Goal: Task Accomplishment & Management: Manage account settings

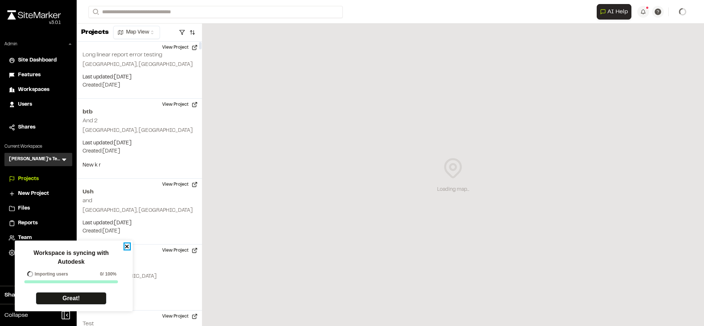
click at [126, 246] on icon "close" at bounding box center [127, 247] width 4 height 4
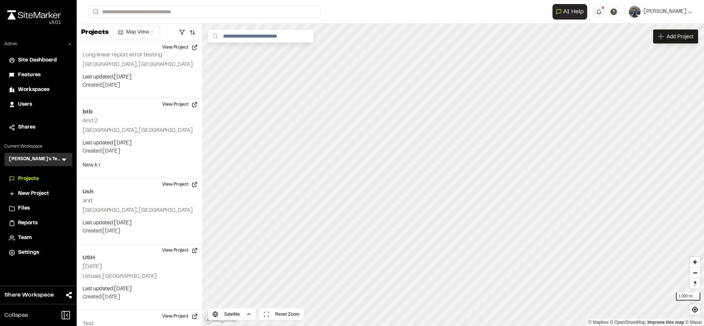
click at [28, 253] on span "Settings" at bounding box center [28, 253] width 21 height 8
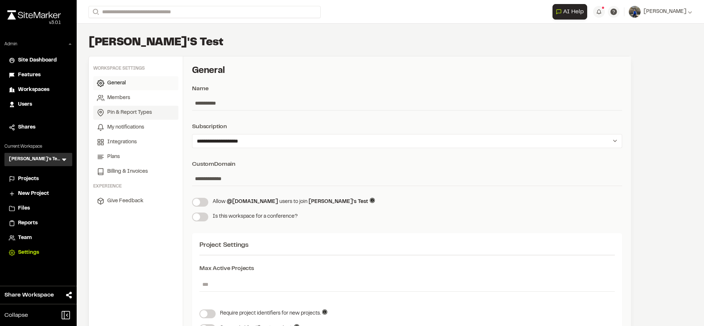
click at [142, 108] on link "Pin & Report Types" at bounding box center [135, 113] width 85 height 14
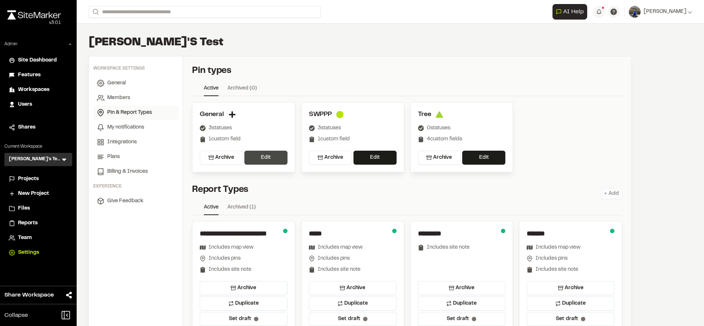
click at [274, 160] on button "Edit" at bounding box center [265, 158] width 43 height 14
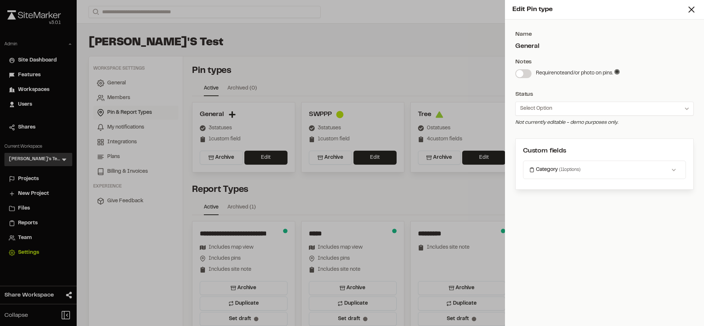
click at [620, 177] on div "Category ( 11 options) + Add category Allow multiple selections Active Archived…" at bounding box center [604, 170] width 163 height 18
click at [617, 174] on button "Category ( 11 options)" at bounding box center [604, 170] width 150 height 12
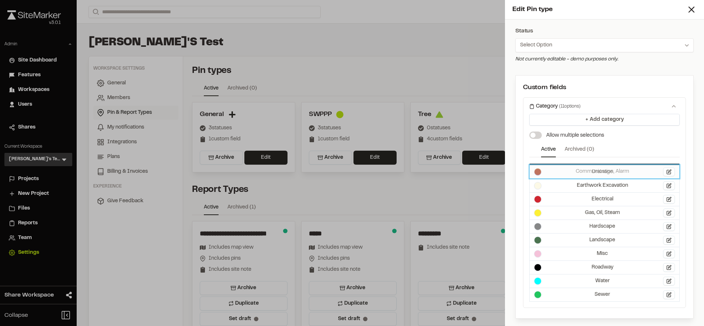
scroll to position [63, 0]
drag, startPoint x: 567, startPoint y: 156, endPoint x: 567, endPoint y: 167, distance: 11.4
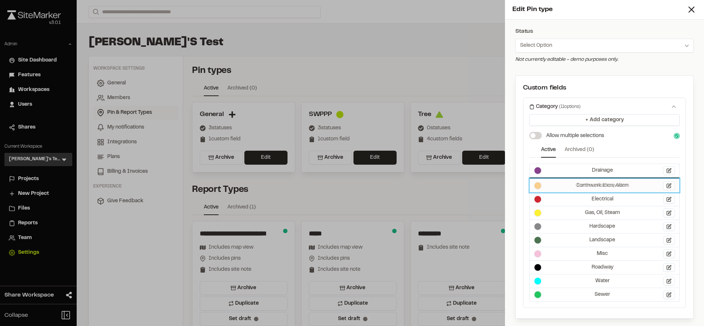
scroll to position [63, 0]
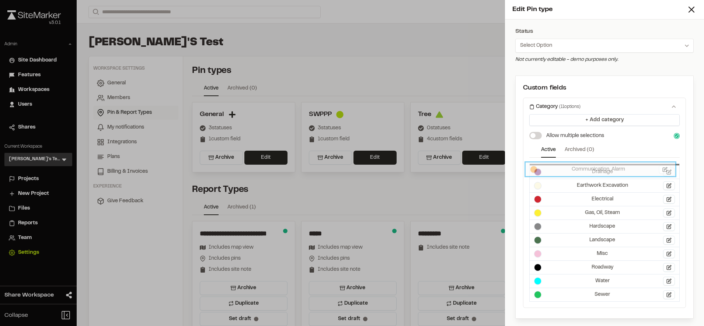
drag, startPoint x: 575, startPoint y: 182, endPoint x: 571, endPoint y: 166, distance: 16.4
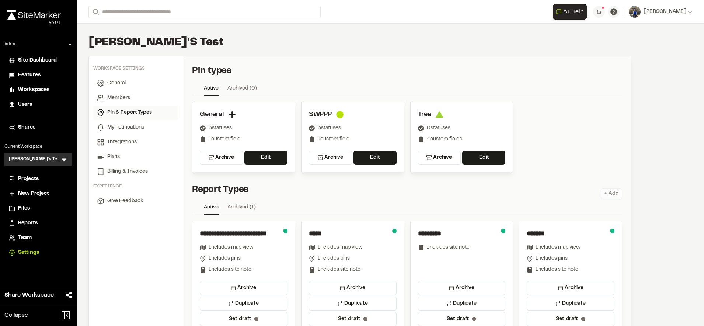
click at [393, 68] on div "Pin types Active Archived ( 0 ) General 3 statuses 1 custom field Archive Edit …" at bounding box center [407, 266] width 448 height 420
click at [110, 86] on span "General" at bounding box center [116, 83] width 18 height 8
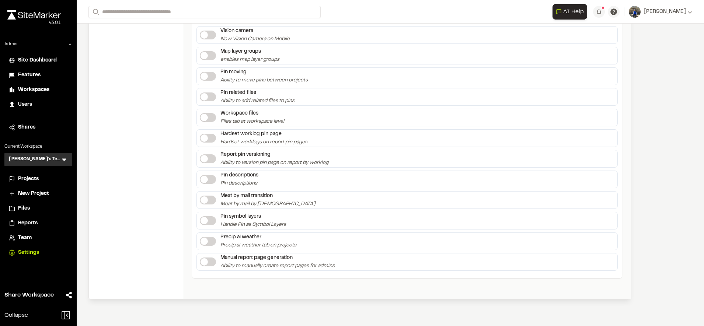
scroll to position [1385, 0]
click at [207, 243] on span at bounding box center [204, 241] width 7 height 7
click at [208, 242] on span at bounding box center [204, 241] width 7 height 7
click at [36, 88] on span "Workspaces" at bounding box center [33, 90] width 31 height 8
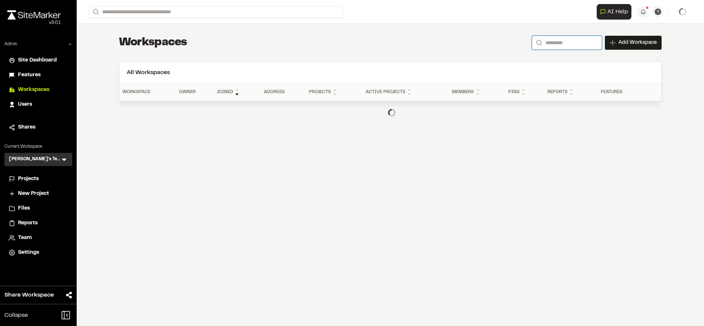
click at [569, 42] on input "Search" at bounding box center [567, 43] width 70 height 14
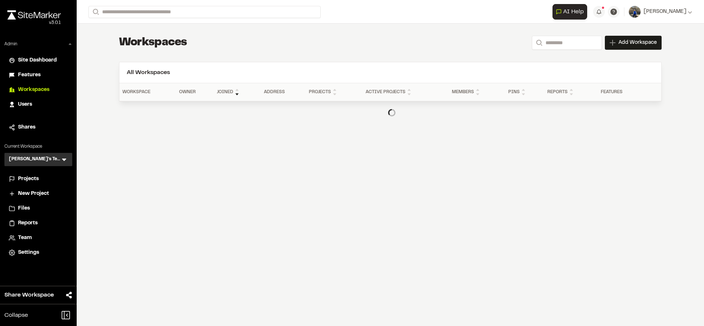
click at [395, 55] on div "**********" at bounding box center [390, 80] width 566 height 112
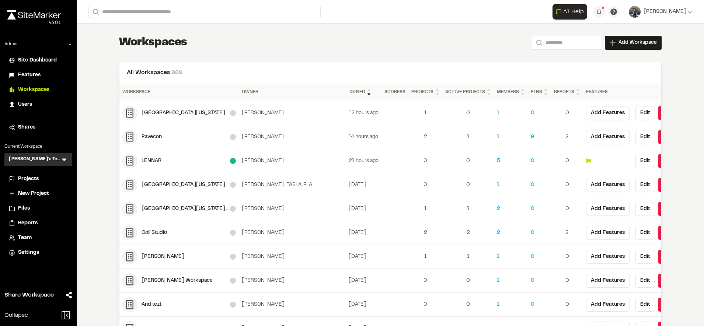
click at [172, 113] on div "[GEOGRAPHIC_DATA][US_STATE]" at bounding box center [186, 113] width 88 height 8
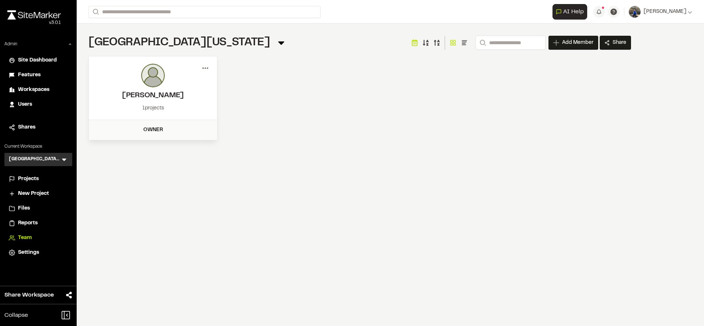
click at [206, 67] on icon at bounding box center [205, 68] width 12 height 12
click at [183, 83] on div "View" at bounding box center [179, 83] width 64 height 11
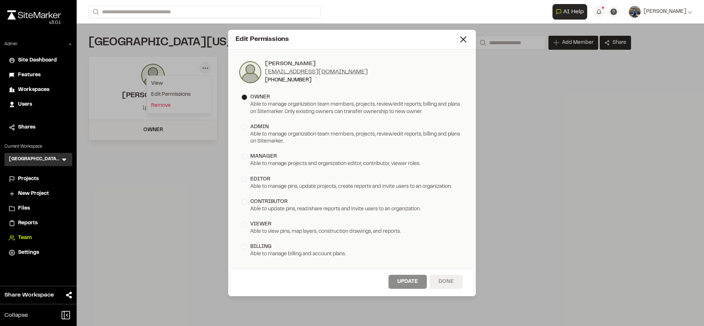
click at [451, 277] on button "Done" at bounding box center [446, 282] width 33 height 14
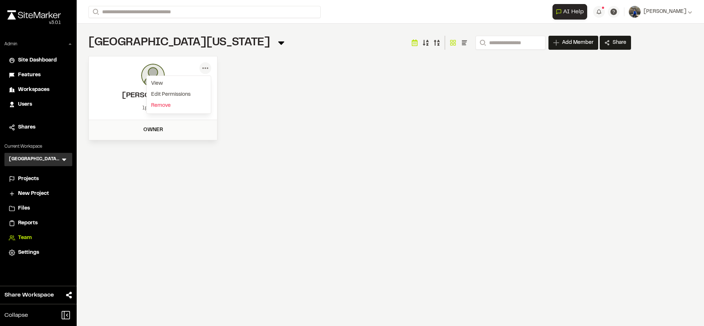
click at [343, 133] on div "Menu View Edit Permissions [PERSON_NAME] [PERSON_NAME][EMAIL_ADDRESS][DOMAIN_NA…" at bounding box center [359, 98] width 543 height 84
click at [36, 174] on li "Projects" at bounding box center [38, 179] width 68 height 14
click at [31, 181] on span "Projects" at bounding box center [28, 179] width 21 height 8
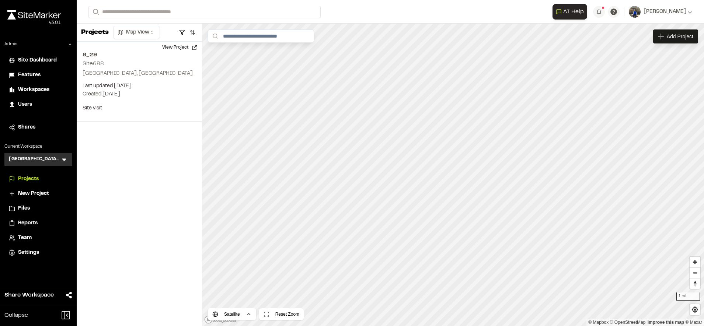
click at [63, 157] on icon at bounding box center [63, 159] width 7 height 7
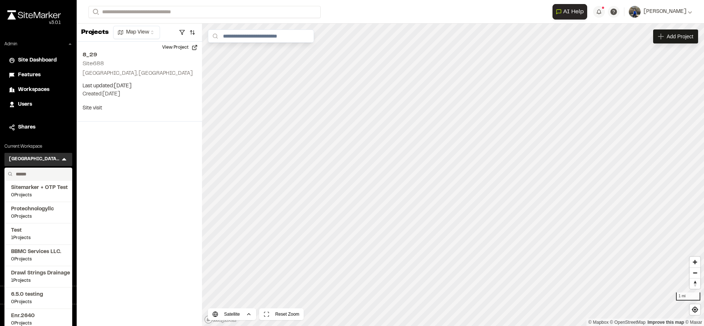
click at [44, 88] on span "Workspaces" at bounding box center [33, 90] width 31 height 8
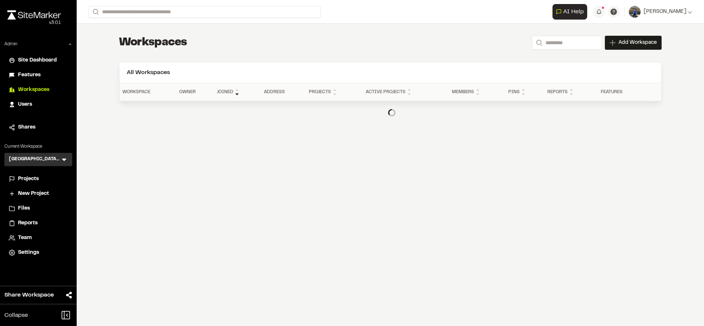
click at [256, 54] on div "**********" at bounding box center [390, 80] width 566 height 112
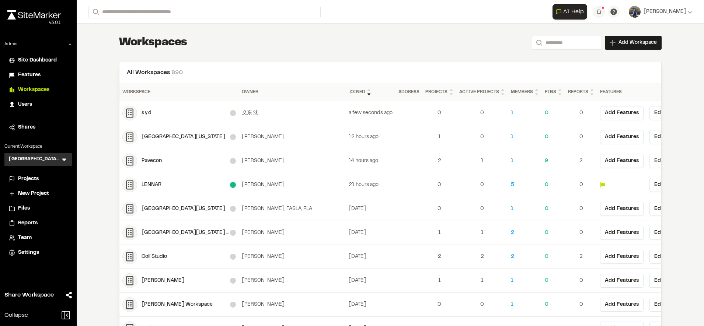
click at [650, 157] on button "Edit" at bounding box center [660, 161] width 20 height 14
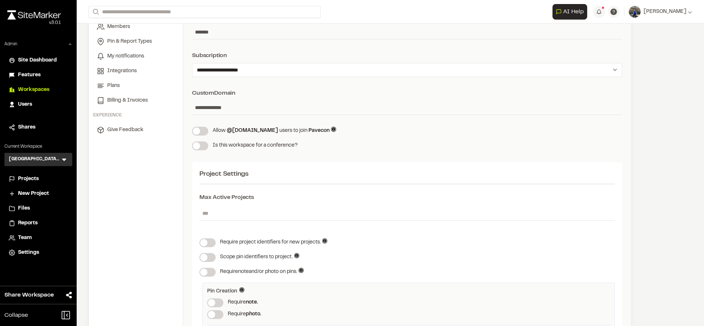
scroll to position [70, 0]
click at [200, 134] on span at bounding box center [196, 131] width 7 height 7
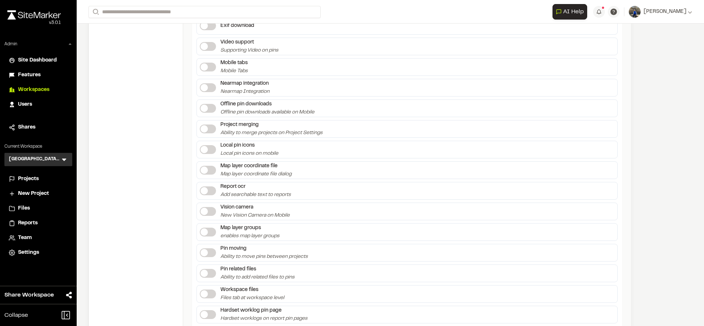
scroll to position [1454, 0]
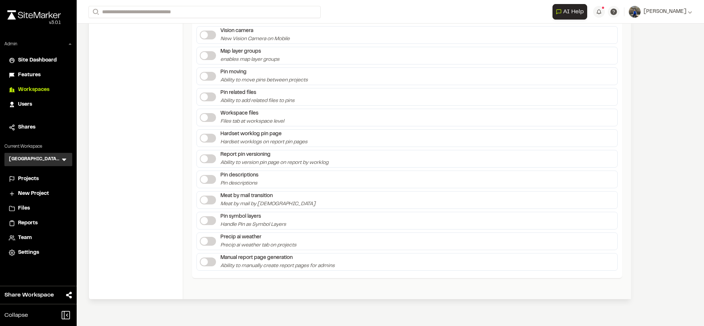
click at [211, 243] on label at bounding box center [208, 241] width 16 height 9
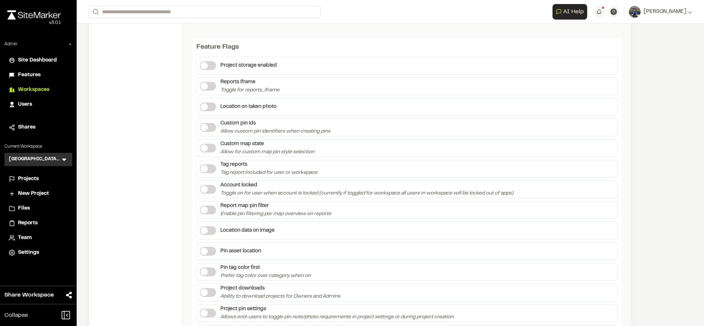
scroll to position [618, 0]
click at [65, 158] on icon at bounding box center [63, 159] width 7 height 7
click at [36, 81] on li "Features" at bounding box center [38, 75] width 68 height 14
click at [35, 79] on li "Features" at bounding box center [38, 75] width 68 height 14
click at [34, 74] on span "Features" at bounding box center [29, 75] width 22 height 8
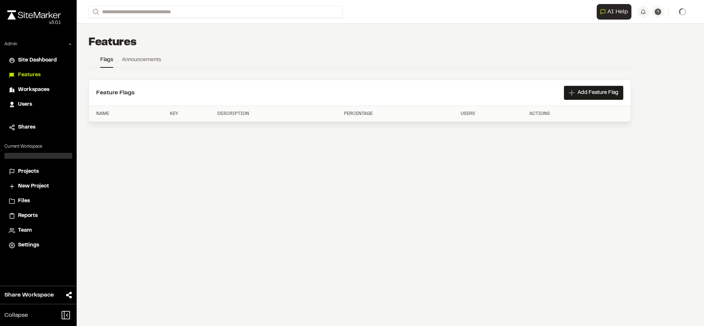
click at [37, 87] on span "Workspaces" at bounding box center [33, 90] width 31 height 8
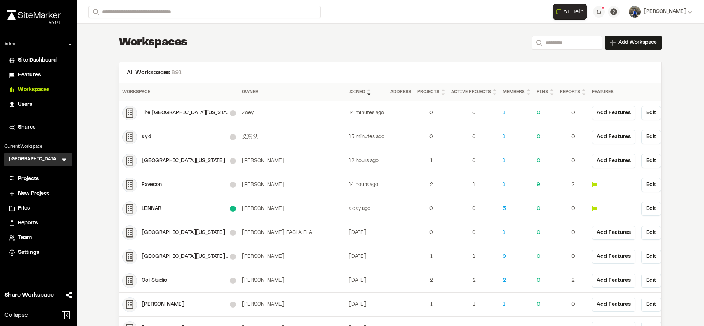
click at [195, 114] on div "The University of Michigan-SEAS-MLA" at bounding box center [186, 113] width 88 height 8
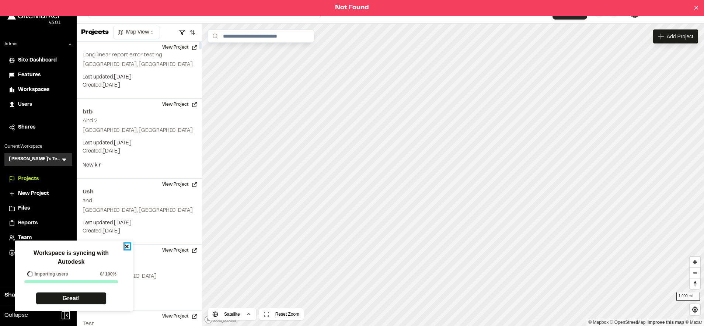
click at [128, 247] on icon "close" at bounding box center [127, 247] width 5 height 6
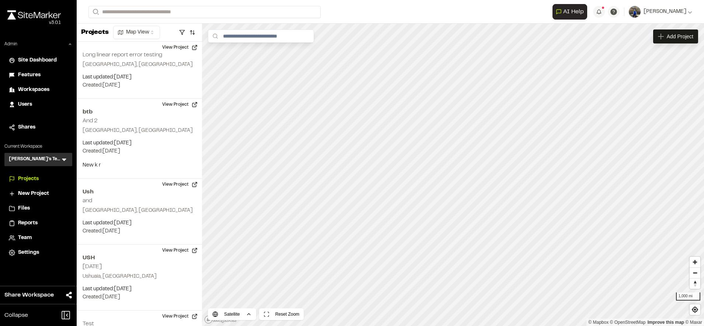
click at [64, 161] on icon at bounding box center [64, 160] width 4 height 3
click at [32, 175] on li at bounding box center [38, 176] width 67 height 16
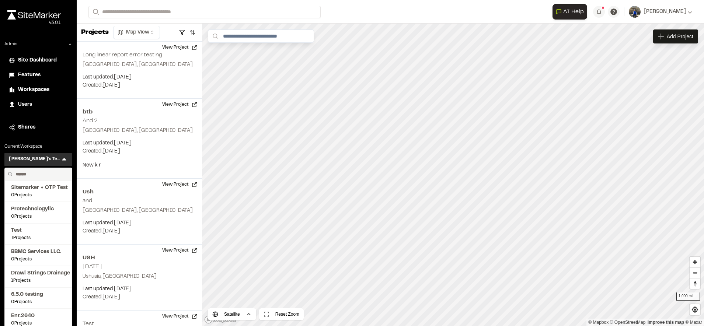
click at [32, 175] on input "text" at bounding box center [41, 174] width 56 height 13
click at [33, 90] on span "Workspaces" at bounding box center [33, 90] width 31 height 8
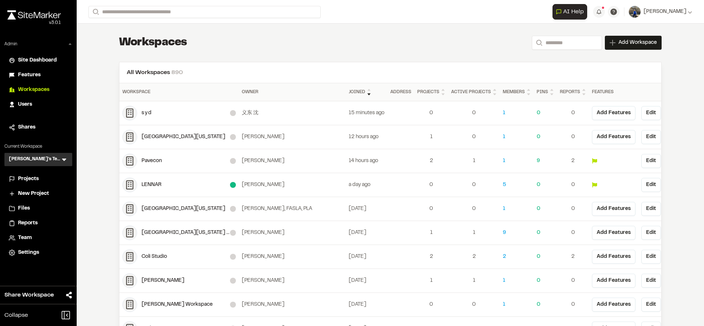
click at [142, 112] on div "s y d" at bounding box center [186, 113] width 88 height 8
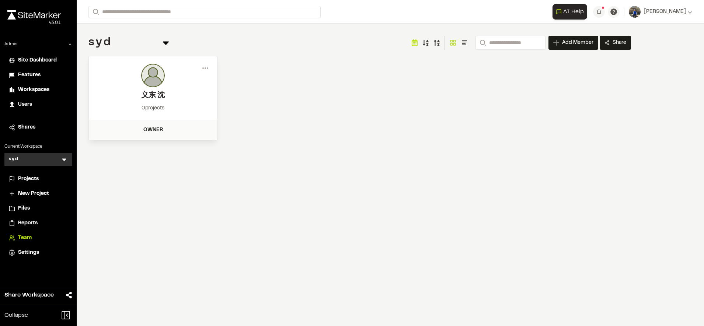
click at [31, 88] on span "Workspaces" at bounding box center [33, 90] width 31 height 8
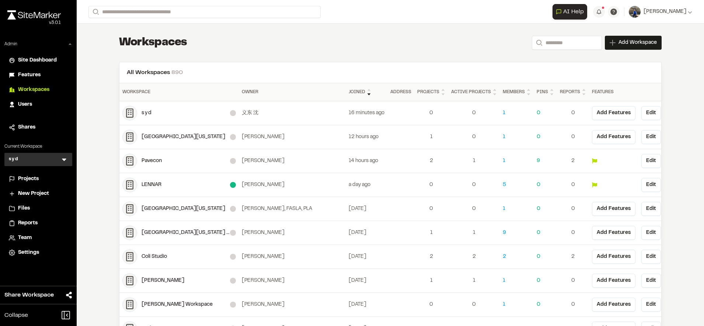
click at [182, 234] on div "[GEOGRAPHIC_DATA][US_STATE] SEAS-EAS 688 Site Planning and Design" at bounding box center [186, 233] width 88 height 8
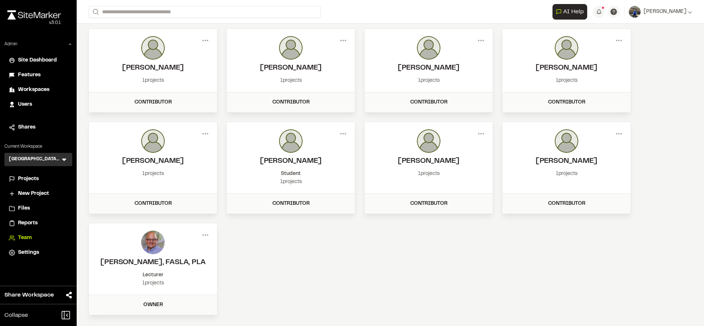
scroll to position [44, 0]
click at [600, 260] on div "Menu Henry Schnaidt 1 projects Contributor Member Info Henry Schnaidt henryws@u…" at bounding box center [359, 170] width 543 height 287
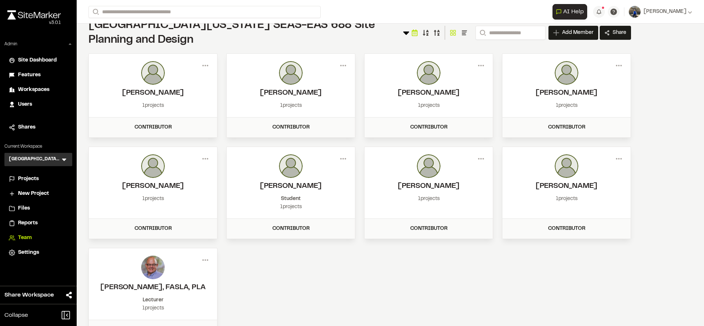
scroll to position [0, 0]
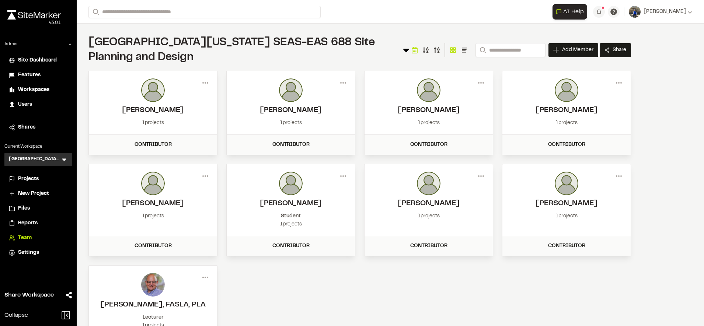
click at [36, 94] on span "Workspaces" at bounding box center [33, 90] width 31 height 8
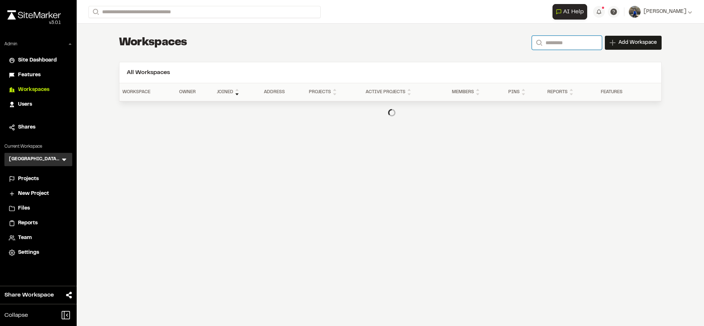
click at [570, 43] on input "Search" at bounding box center [567, 43] width 70 height 14
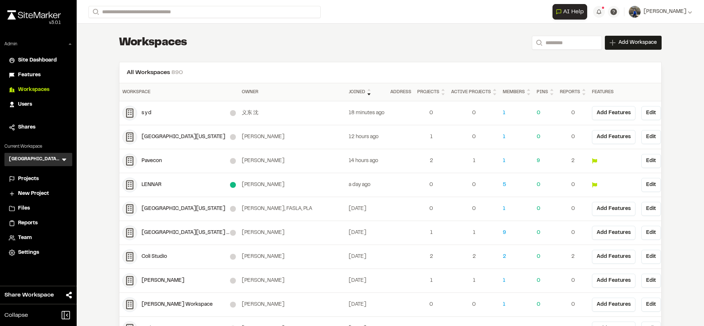
click at [181, 232] on div "[GEOGRAPHIC_DATA][US_STATE] SEAS-EAS 688 Site Planning and Design" at bounding box center [186, 233] width 88 height 8
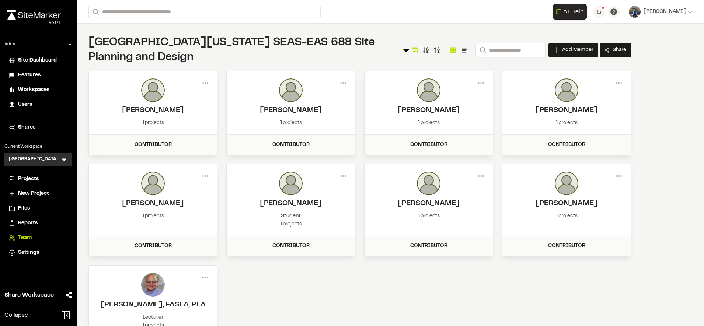
click at [38, 90] on span "Workspaces" at bounding box center [33, 90] width 31 height 8
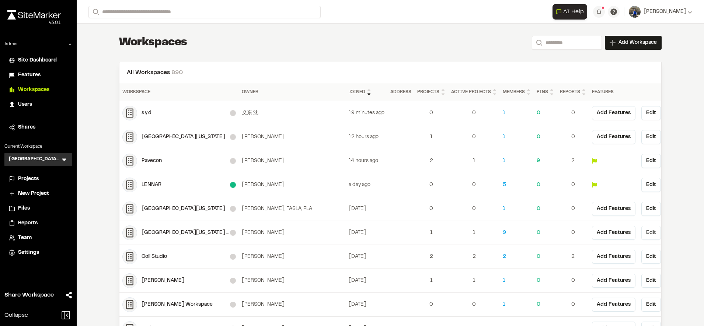
click at [642, 235] on button "Edit" at bounding box center [652, 233] width 20 height 14
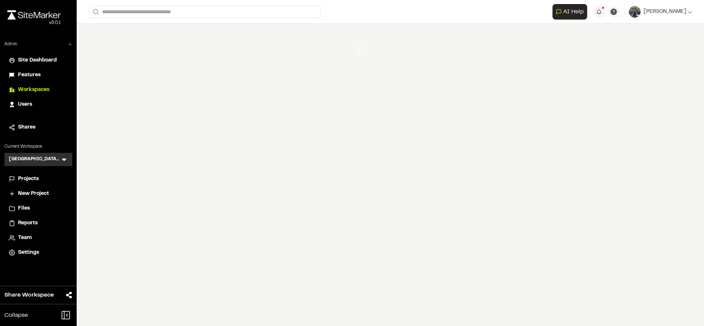
click at [590, 220] on div "**********" at bounding box center [391, 163] width 628 height 326
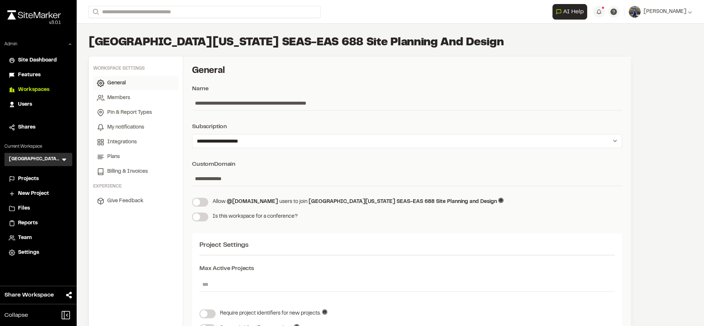
drag, startPoint x: 252, startPoint y: 181, endPoint x: 166, endPoint y: 183, distance: 86.3
click at [240, 180] on input "**********" at bounding box center [407, 179] width 430 height 14
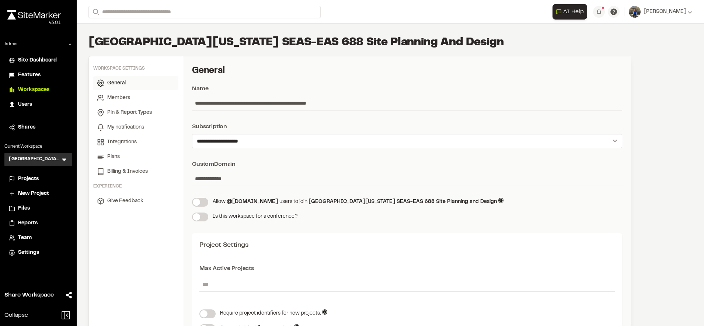
click at [240, 180] on input "**********" at bounding box center [407, 179] width 430 height 14
paste input "text"
type input "*********"
click at [539, 201] on div "Allow @umich.edu users to join University of Michigan SEAS-EAS 688 Site Plannin…" at bounding box center [407, 202] width 430 height 9
click at [43, 180] on div "Projects" at bounding box center [43, 179] width 50 height 8
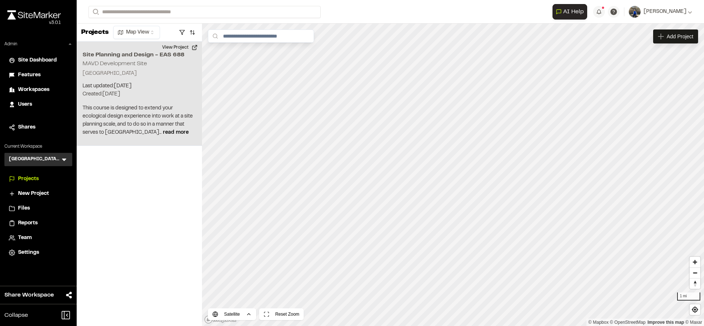
click at [177, 54] on h2 "Site Planning and Design - EAS 688" at bounding box center [140, 55] width 114 height 9
click at [182, 50] on button "View Project" at bounding box center [180, 48] width 44 height 12
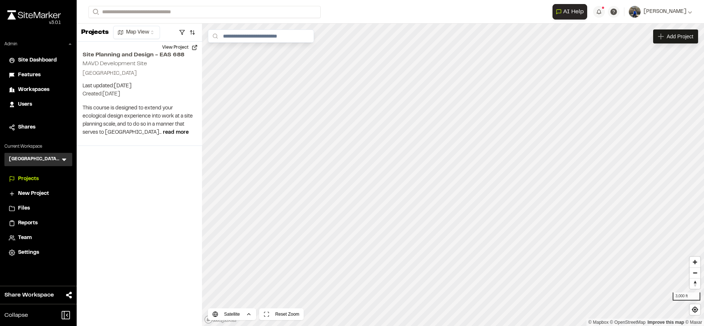
click at [20, 105] on span "Users" at bounding box center [25, 105] width 14 height 8
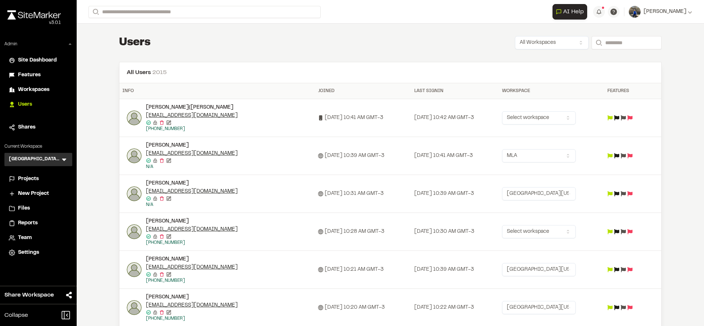
click at [559, 154] on html "Close sidebar v 3.0.1 Admin Site Dashboard Features Workspaces Users Shares Cur…" at bounding box center [352, 163] width 704 height 326
click at [465, 148] on html "Close sidebar v 3.0.1 Admin Site Dashboard Features Workspaces Users Shares Cur…" at bounding box center [352, 163] width 704 height 326
click at [130, 157] on img at bounding box center [134, 156] width 15 height 15
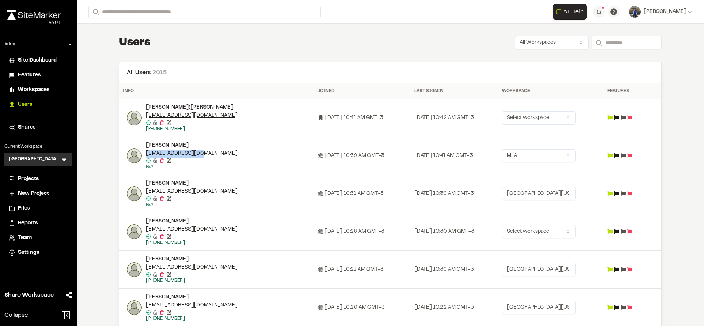
drag, startPoint x: 197, startPoint y: 153, endPoint x: 142, endPoint y: 156, distance: 54.7
click at [142, 156] on div "Elsa Cline eamcline@umich.edu Email confirmed Email confirmed Destroy user Edit…" at bounding box center [219, 156] width 185 height 29
copy link "[EMAIL_ADDRESS][DOMAIN_NAME]"
click at [27, 236] on span "Team" at bounding box center [25, 238] width 14 height 8
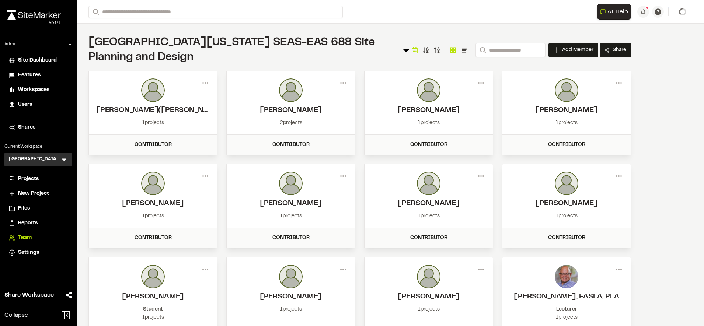
click at [35, 171] on div "Admin Site Dashboard Features Workspaces Users Shares Current Workspace Univers…" at bounding box center [38, 150] width 77 height 219
click at [31, 179] on span "Projects" at bounding box center [28, 179] width 21 height 8
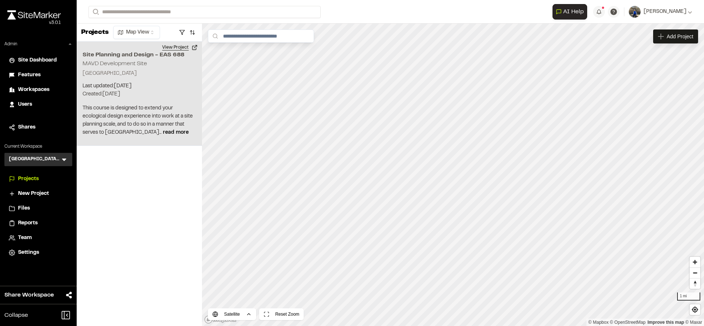
click at [181, 44] on button "View Project" at bounding box center [180, 48] width 44 height 12
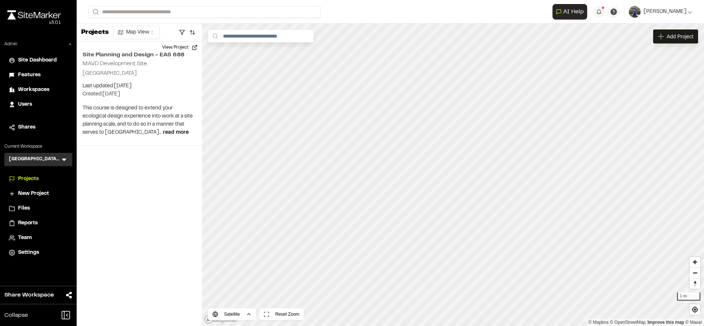
click at [18, 102] on span "Users" at bounding box center [25, 105] width 14 height 8
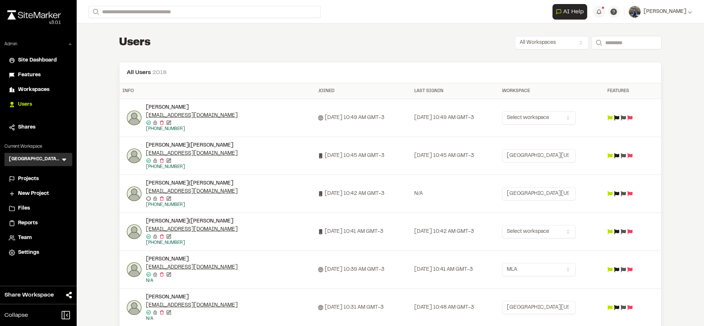
click at [524, 124] on body "Close sidebar v 3.0.1 Admin Site Dashboard Features Workspaces Users Shares Cur…" at bounding box center [352, 163] width 704 height 326
click at [451, 67] on html "Close sidebar v 3.0.1 Admin Site Dashboard Features Workspaces Users Shares Cur…" at bounding box center [352, 163] width 704 height 326
click at [315, 133] on td "[DATE] 10:49 AM GMT-3" at bounding box center [363, 118] width 96 height 38
click at [523, 117] on html "Close sidebar v 3.0.1 Admin Site Dashboard Features Workspaces Users Shares Cur…" at bounding box center [352, 163] width 704 height 326
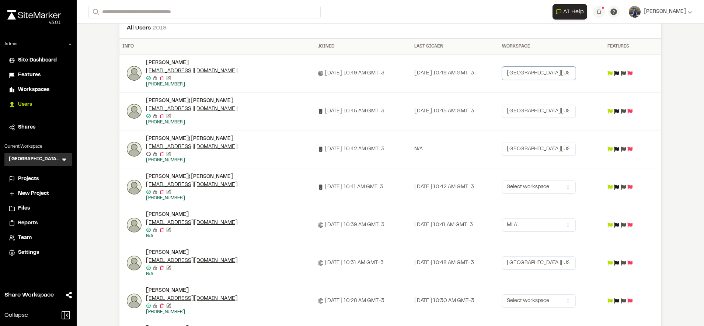
scroll to position [46, 0]
click at [551, 226] on html "Close sidebar v 3.0.1 Admin Site Dashboard Features Workspaces Users Shares Cur…" at bounding box center [352, 163] width 704 height 326
click at [479, 219] on html "Close sidebar v 3.0.1 Admin Site Dashboard Features Workspaces Users Shares Cur…" at bounding box center [352, 163] width 704 height 326
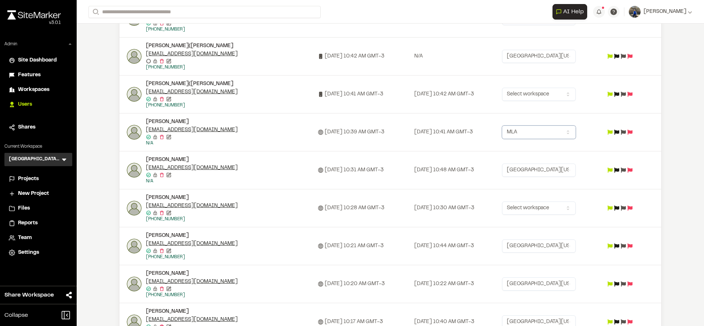
scroll to position [0, 0]
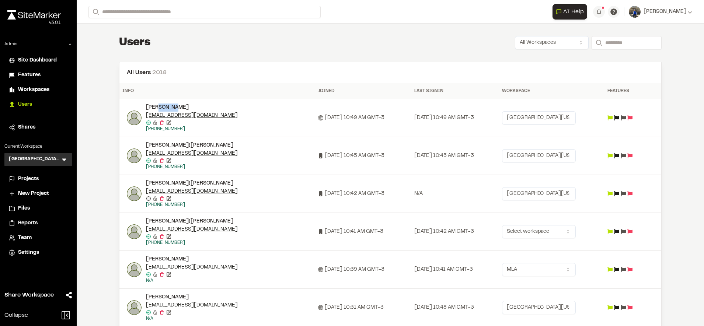
drag, startPoint x: 190, startPoint y: 107, endPoint x: 153, endPoint y: 110, distance: 37.3
click at [153, 110] on div "[PERSON_NAME]" at bounding box center [205, 108] width 118 height 8
drag, startPoint x: 153, startPoint y: 110, endPoint x: 141, endPoint y: 117, distance: 13.9
click at [141, 117] on div "Xinhe Chen cxinhe@umich.edu Email confirmed Email confirmed Destroy user Edit u…" at bounding box center [219, 118] width 185 height 29
copy link "[EMAIL_ADDRESS][DOMAIN_NAME]"
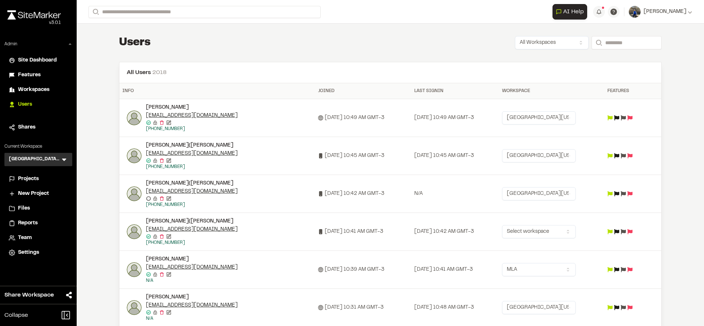
click at [223, 159] on div "Email confirmed Email confirmed Destroy user Edit user" at bounding box center [205, 161] width 118 height 6
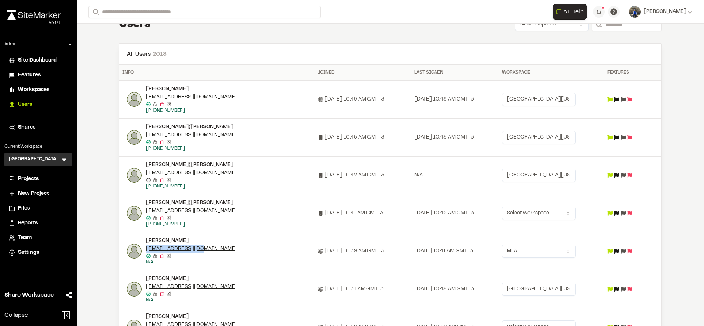
drag, startPoint x: 202, startPoint y: 250, endPoint x: 142, endPoint y: 249, distance: 59.4
click at [146, 249] on div "[EMAIL_ADDRESS][DOMAIN_NAME]" at bounding box center [205, 249] width 118 height 8
copy link "[EMAIL_ADDRESS][DOMAIN_NAME]"
click at [288, 266] on td "Elsa Cline eamcline@umich.edu Email confirmed Email confirmed Destroy user Edit…" at bounding box center [217, 252] width 196 height 38
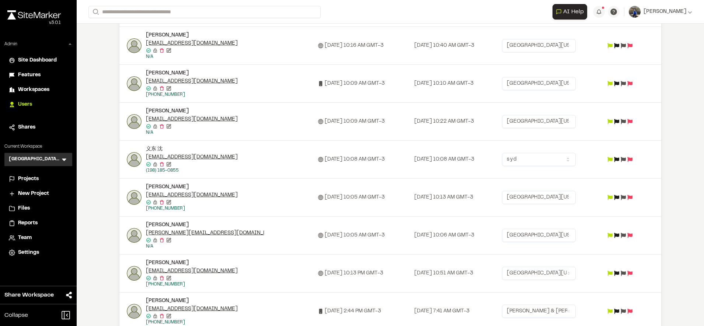
scroll to position [494, 0]
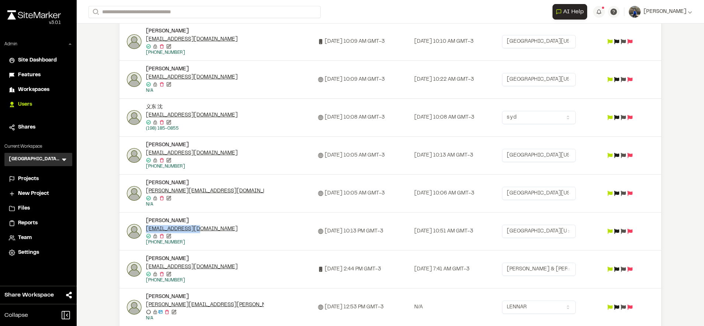
drag, startPoint x: 194, startPoint y: 230, endPoint x: 144, endPoint y: 229, distance: 50.5
click at [146, 229] on div "[EMAIL_ADDRESS][DOMAIN_NAME]" at bounding box center [205, 229] width 118 height 8
copy link "[EMAIL_ADDRESS][DOMAIN_NAME]"
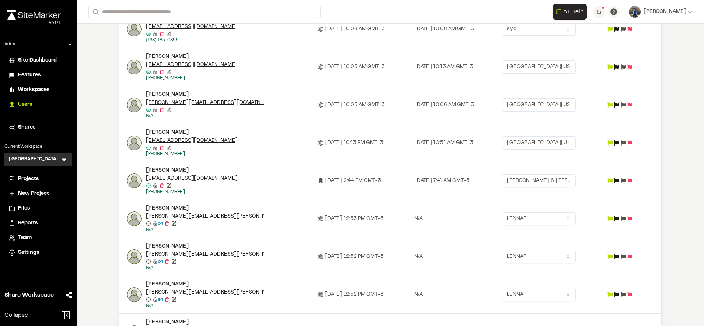
scroll to position [582, 0]
click at [554, 142] on html "Close sidebar v 3.0.1 Admin Site Dashboard Features Workspaces Users Shares Cur…" at bounding box center [352, 163] width 704 height 326
click at [475, 142] on html "Close sidebar v 3.0.1 Admin Site Dashboard Features Workspaces Users Shares Cur…" at bounding box center [352, 163] width 704 height 326
drag, startPoint x: 192, startPoint y: 140, endPoint x: 143, endPoint y: 143, distance: 49.8
click at [146, 143] on div "[EMAIL_ADDRESS][DOMAIN_NAME]" at bounding box center [205, 141] width 118 height 8
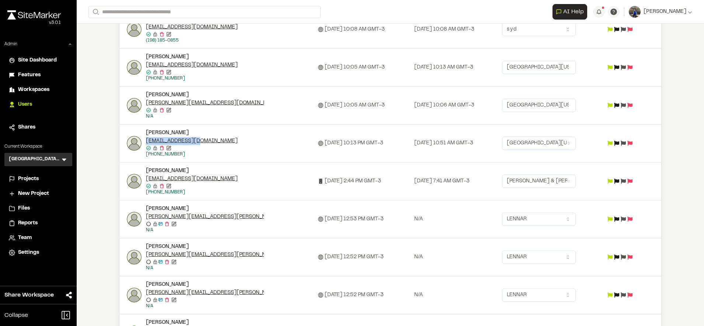
drag, startPoint x: 143, startPoint y: 143, endPoint x: 126, endPoint y: 146, distance: 17.4
click at [127, 146] on img at bounding box center [134, 143] width 15 height 15
drag, startPoint x: 126, startPoint y: 146, endPoint x: 125, endPoint y: 140, distance: 5.9
click at [127, 140] on img at bounding box center [134, 143] width 15 height 15
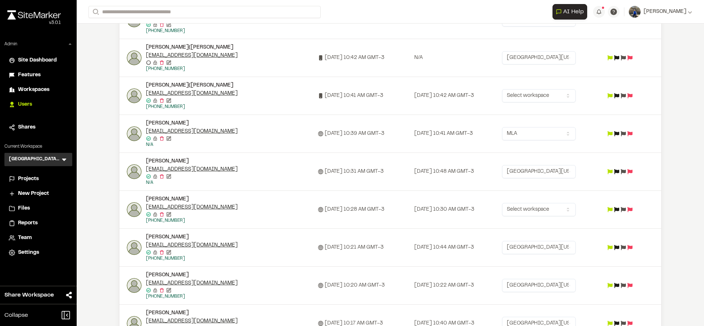
scroll to position [0, 0]
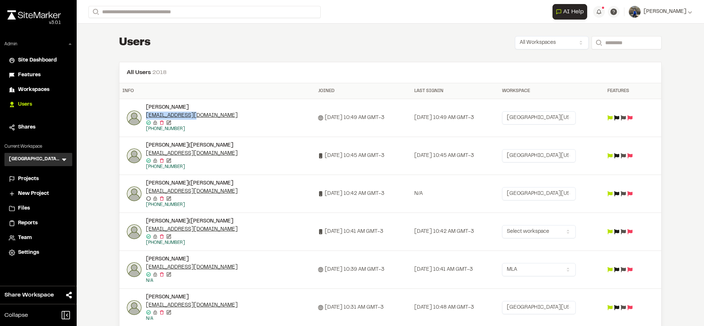
drag, startPoint x: 191, startPoint y: 116, endPoint x: 143, endPoint y: 117, distance: 48.7
click at [146, 117] on div "[EMAIL_ADDRESS][DOMAIN_NAME]" at bounding box center [205, 116] width 118 height 8
click at [127, 113] on img at bounding box center [134, 118] width 15 height 15
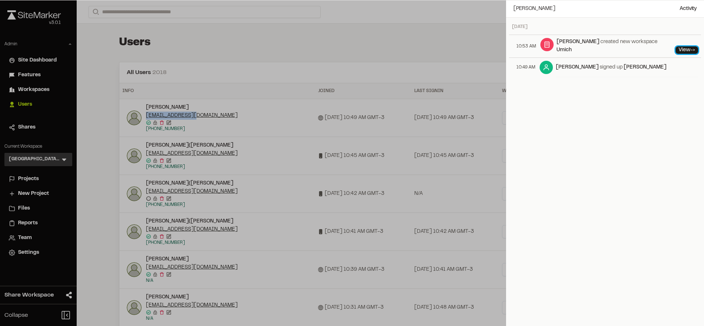
click at [676, 46] on link "View ->" at bounding box center [687, 49] width 22 height 7
click at [87, 162] on div at bounding box center [352, 163] width 704 height 326
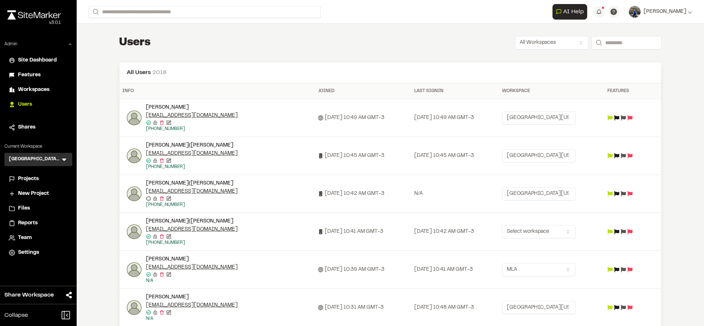
click at [27, 239] on span "Team" at bounding box center [25, 238] width 14 height 8
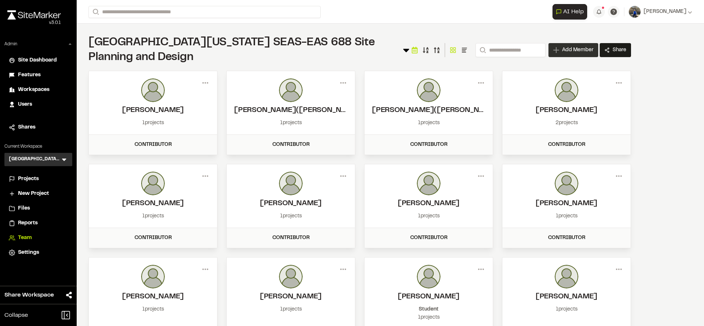
click at [585, 52] on span "Add Member" at bounding box center [577, 49] width 31 height 7
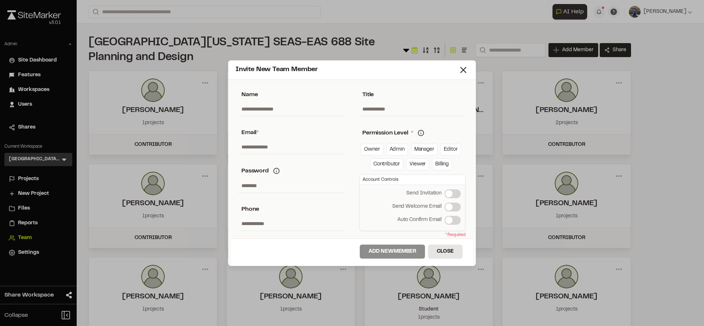
paste input "**********"
click at [279, 147] on input "**********" at bounding box center [292, 147] width 106 height 14
type input "**********"
click at [441, 136] on div "Permission Level * Permission Levels Got it" at bounding box center [413, 133] width 106 height 10
click at [380, 163] on link "Contributor" at bounding box center [386, 165] width 33 height 12
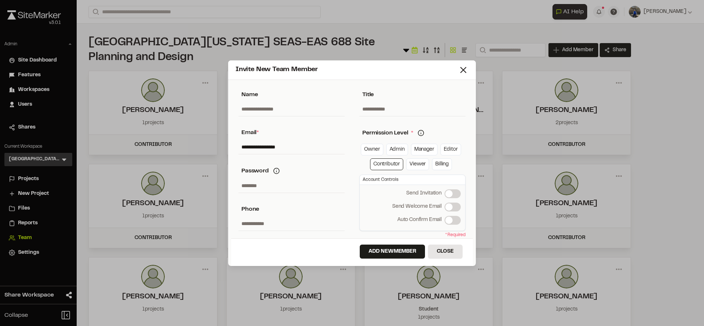
click at [445, 207] on label "Send Welcome Email" at bounding box center [453, 207] width 16 height 9
click at [448, 207] on span at bounding box center [448, 207] width 7 height 7
click at [448, 207] on label "Send Welcome Email" at bounding box center [453, 207] width 16 height 9
click at [388, 257] on button "Add New Member" at bounding box center [392, 252] width 65 height 14
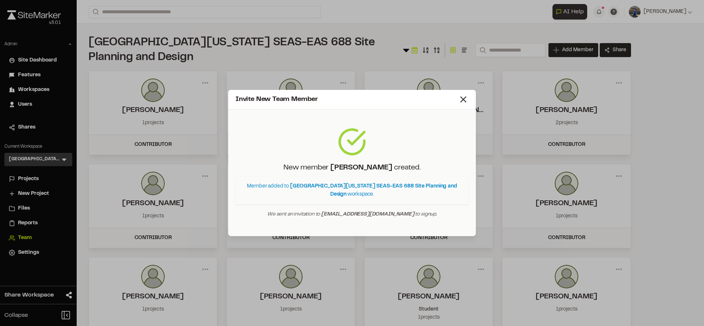
click at [464, 109] on div "Invite New Team Member" at bounding box center [352, 100] width 248 height 20
click at [462, 99] on icon at bounding box center [463, 99] width 10 height 10
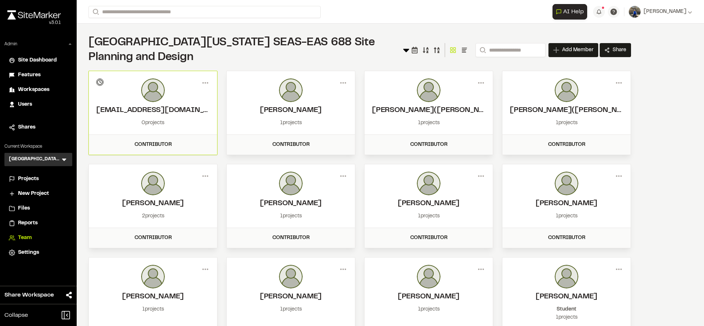
click at [41, 176] on div "Projects" at bounding box center [43, 179] width 50 height 8
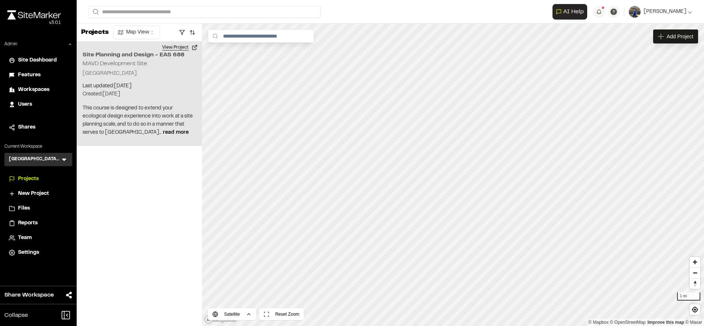
click at [181, 49] on button "View Project" at bounding box center [180, 48] width 44 height 12
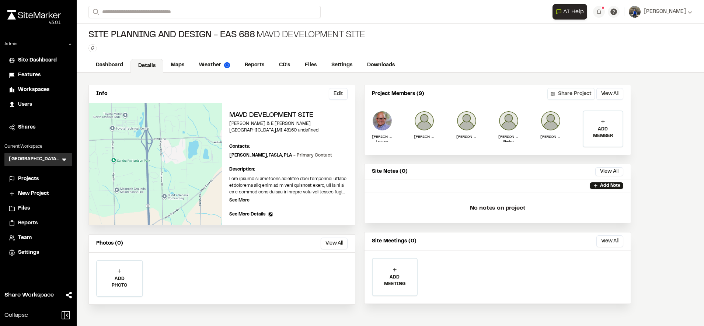
click at [575, 95] on button "Share Project" at bounding box center [572, 94] width 48 height 12
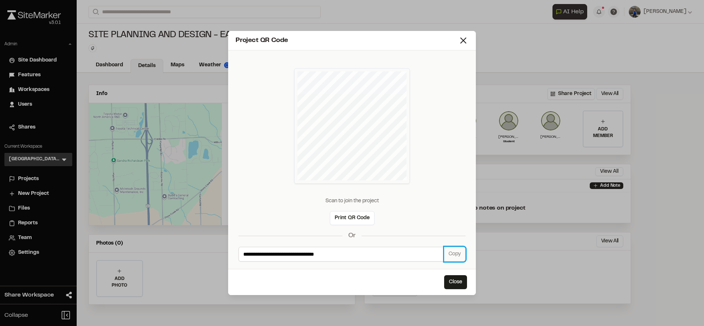
click at [454, 259] on button "Copy" at bounding box center [454, 254] width 21 height 15
click at [449, 251] on button "Copy" at bounding box center [454, 254] width 21 height 15
click at [468, 43] on icon at bounding box center [463, 40] width 10 height 10
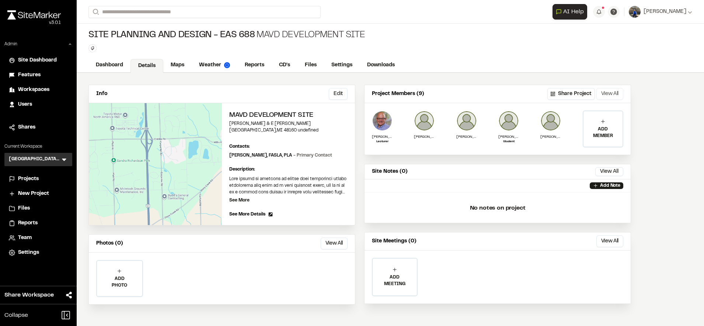
click at [609, 92] on button "View All" at bounding box center [610, 94] width 27 height 12
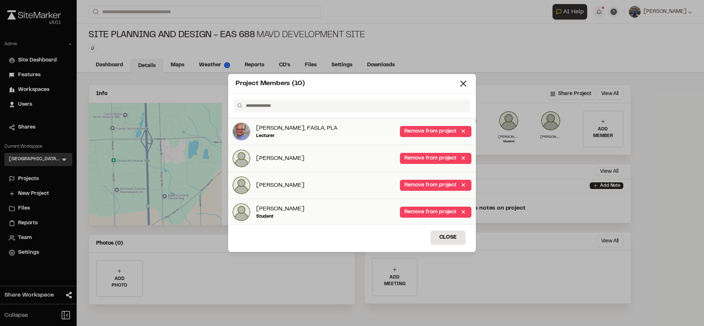
click at [25, 239] on div "Project Members (10) Paul Kissinger, FASLA, PLA Lecturer Remove from project Ja…" at bounding box center [352, 163] width 704 height 326
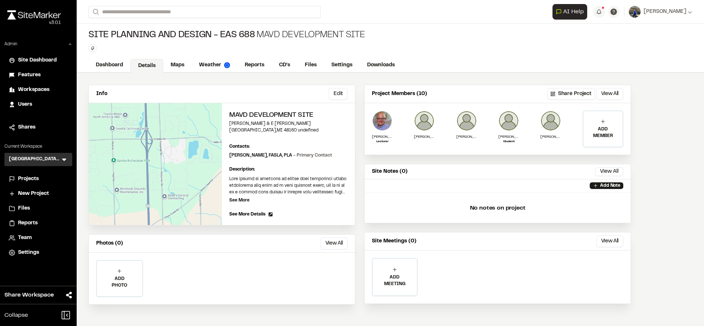
click at [25, 239] on div "Project Members (10) No workspace members have been added to this project Load …" at bounding box center [352, 169] width 704 height 326
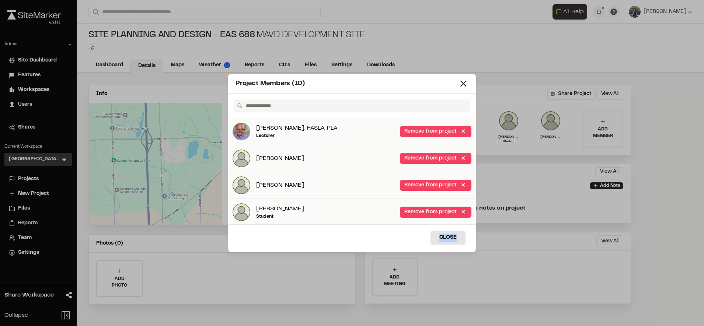
drag, startPoint x: 25, startPoint y: 239, endPoint x: 19, endPoint y: 242, distance: 6.6
click at [19, 242] on div "Project Members (10) Paul Kissinger, FASLA, PLA Lecturer Remove from project Ja…" at bounding box center [352, 163] width 704 height 326
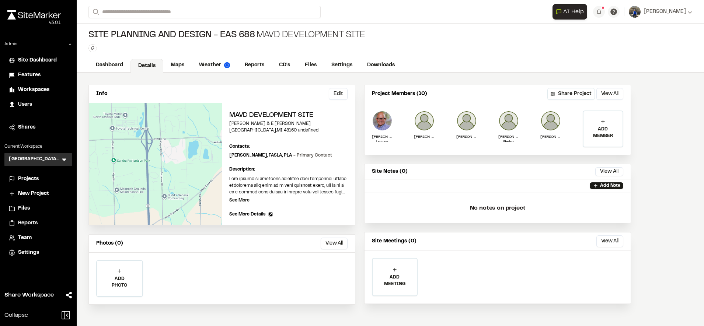
click at [26, 236] on span "Team" at bounding box center [25, 238] width 14 height 8
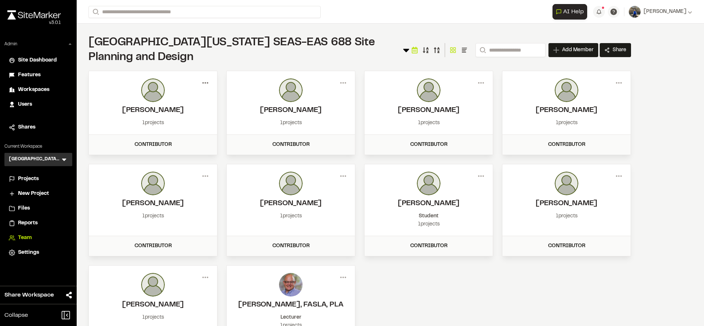
click at [208, 79] on icon at bounding box center [205, 83] width 12 height 12
click at [168, 119] on div "Remove" at bounding box center [179, 120] width 64 height 11
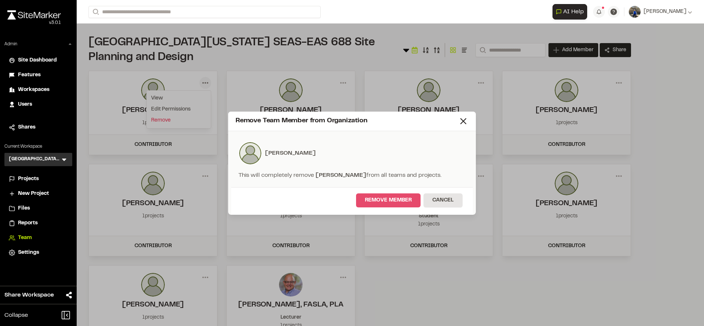
click at [394, 205] on button "Remove Member" at bounding box center [388, 201] width 65 height 14
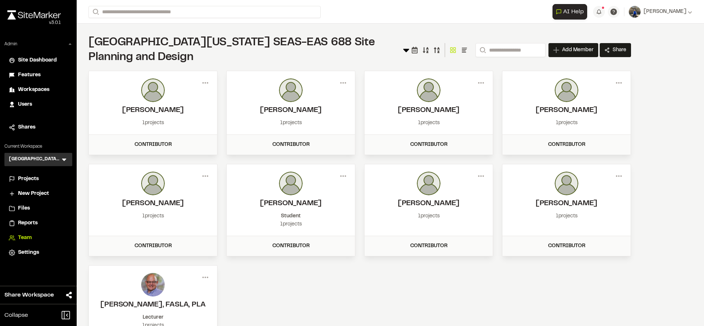
click at [25, 88] on span "Workspaces" at bounding box center [33, 90] width 31 height 8
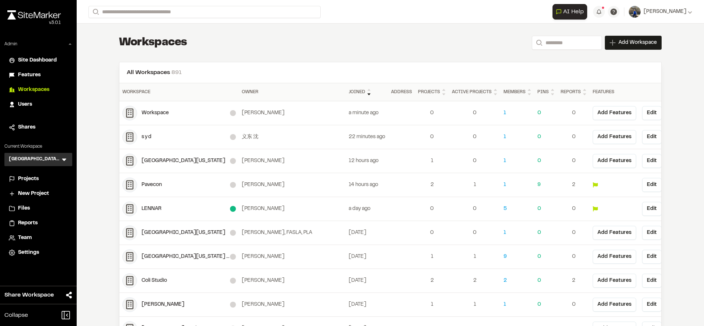
click at [151, 113] on div "Workspace" at bounding box center [186, 113] width 88 height 8
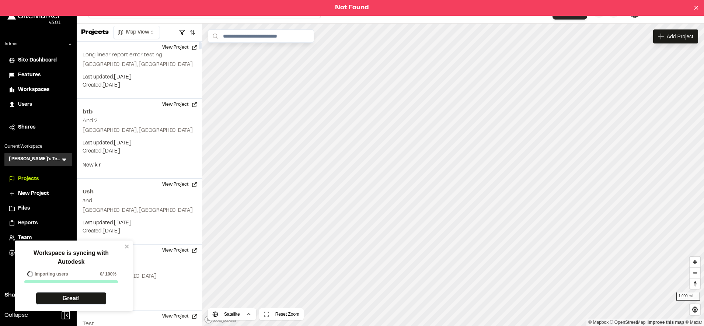
click at [129, 242] on div "Workspace is syncing with Autodesk Importing users 0 / 100% Great!" at bounding box center [74, 276] width 118 height 71
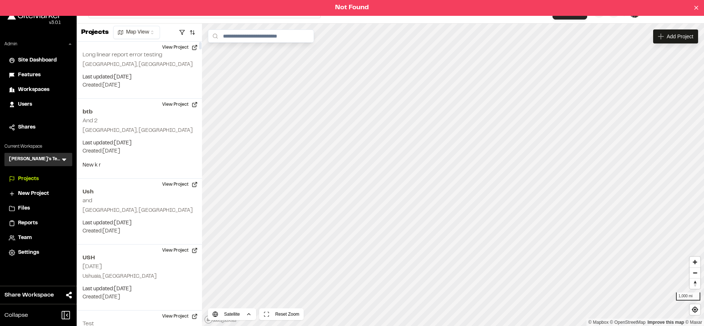
click at [41, 90] on span "Workspaces" at bounding box center [33, 90] width 31 height 8
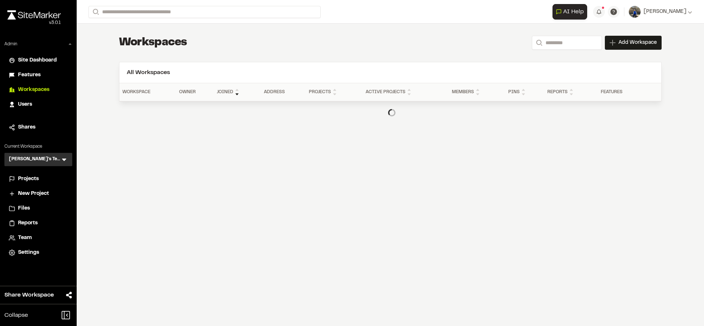
click at [21, 105] on span "Users" at bounding box center [25, 105] width 14 height 8
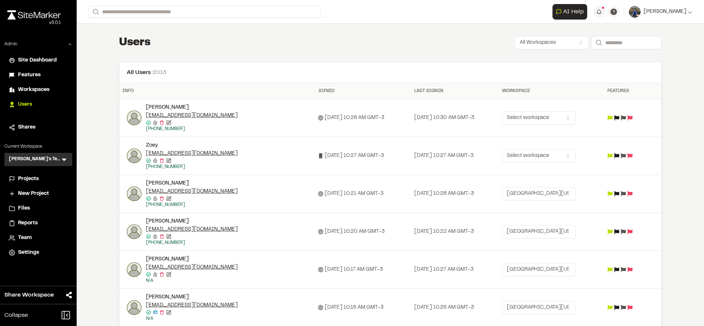
scroll to position [42, 0]
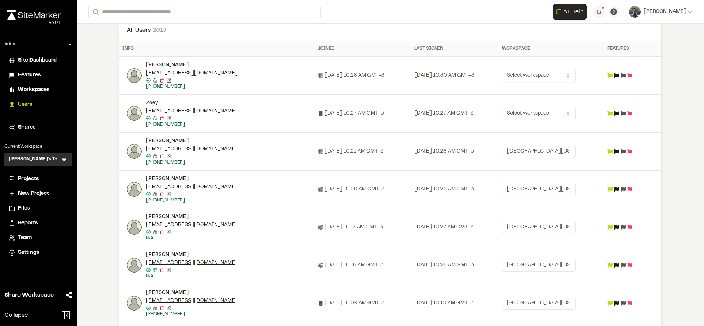
click at [555, 117] on html "Close sidebar v 3.0.1 Admin Site Dashboard Features Workspaces Users Shares Cur…" at bounding box center [352, 163] width 704 height 326
click at [486, 112] on html "Close sidebar v 3.0.1 Admin Site Dashboard Features Workspaces Users Shares Cur…" at bounding box center [352, 163] width 704 height 326
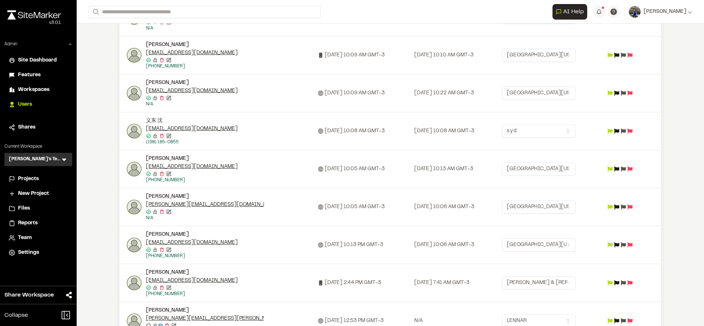
scroll to position [288, 0]
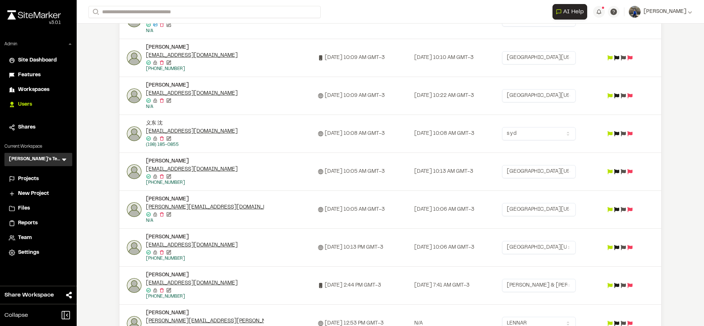
click at [87, 68] on div "**********" at bounding box center [391, 163] width 628 height 326
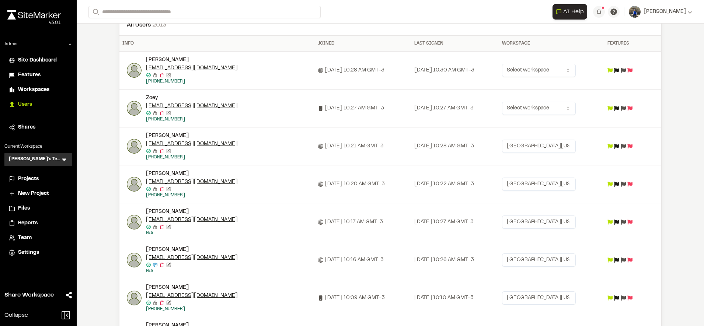
scroll to position [0, 0]
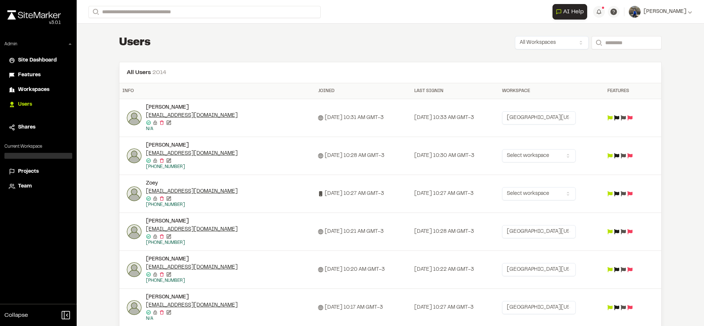
click at [571, 116] on html "**********" at bounding box center [352, 163] width 704 height 326
click at [558, 119] on html "**********" at bounding box center [352, 163] width 704 height 326
click at [490, 86] on html "**********" at bounding box center [352, 163] width 704 height 326
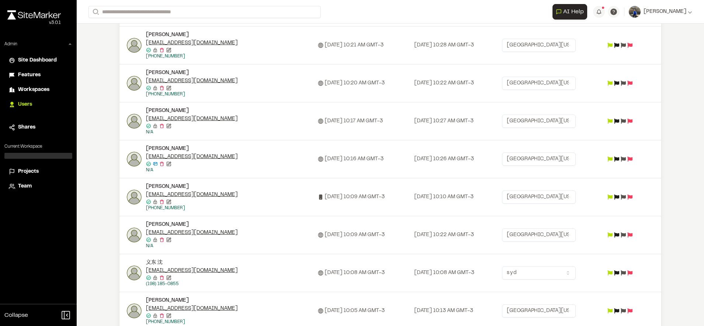
scroll to position [192, 0]
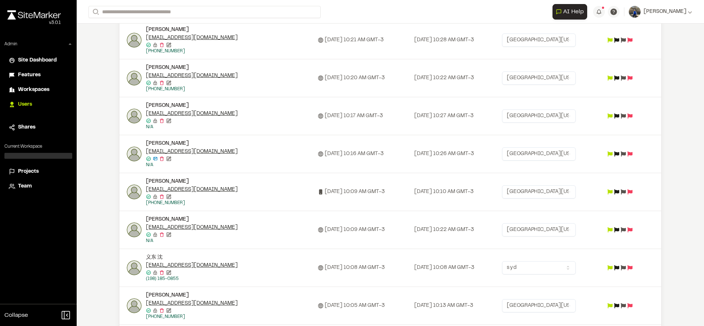
click at [22, 242] on div "Close sidebar v 3.0.1 Admin Site Dashboard Features Workspaces Users Shares Cur…" at bounding box center [38, 163] width 77 height 326
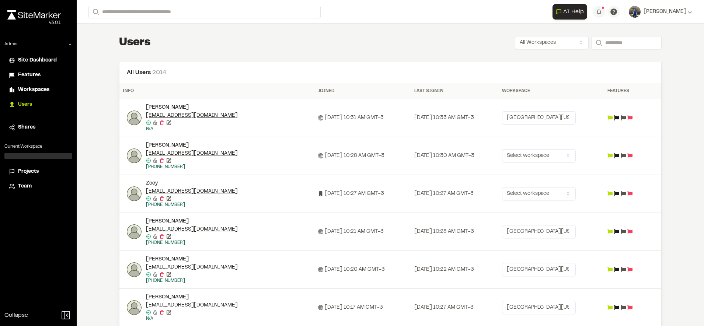
click at [27, 186] on span "Team" at bounding box center [25, 187] width 14 height 8
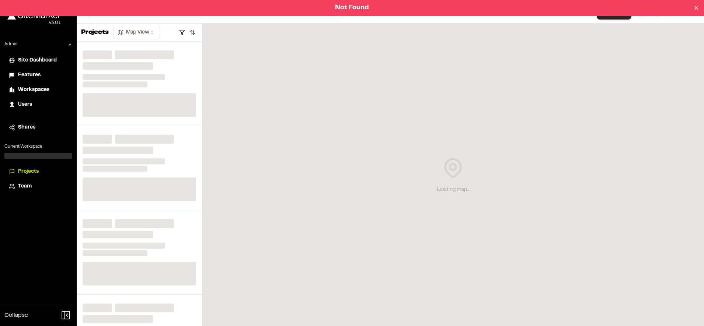
click at [24, 103] on span "Users" at bounding box center [25, 105] width 14 height 8
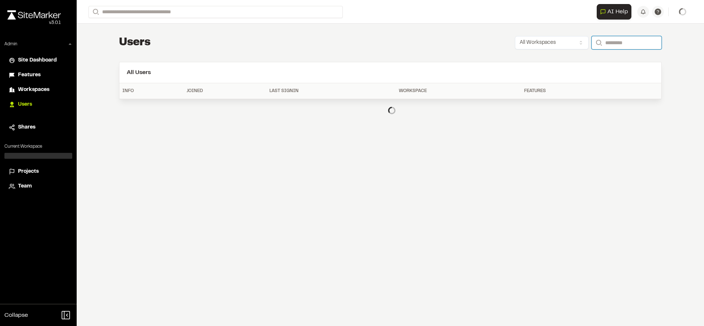
click at [603, 43] on input "Search" at bounding box center [627, 42] width 70 height 13
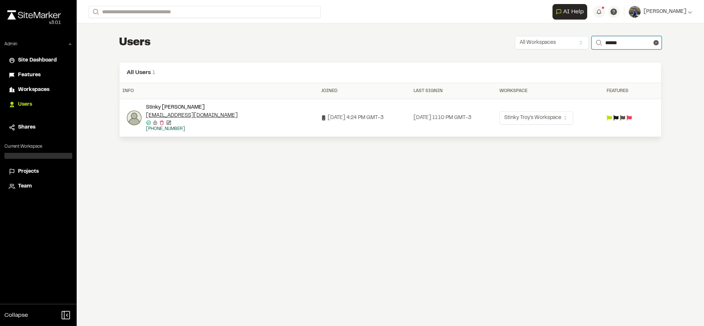
type input "******"
click at [557, 123] on html "**********" at bounding box center [352, 163] width 704 height 326
drag, startPoint x: 228, startPoint y: 114, endPoint x: 153, endPoint y: 112, distance: 74.5
click at [153, 112] on html "**********" at bounding box center [352, 163] width 704 height 326
click at [233, 112] on div "troyirishbrennan+123@gmail.com" at bounding box center [205, 116] width 118 height 8
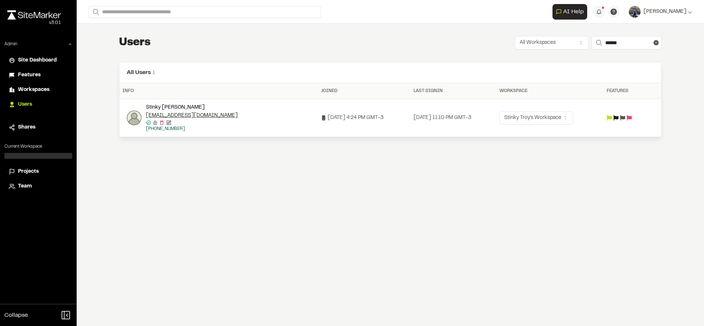
drag, startPoint x: 232, startPoint y: 117, endPoint x: 144, endPoint y: 117, distance: 87.8
click at [144, 117] on div "Stinky Troy troyirishbrennan+123@gmail.com Email confirmed Email confirmed Dest…" at bounding box center [221, 118] width 188 height 29
copy link "troyirishbrennan+123@gmail.com"
click at [541, 116] on html "**********" at bounding box center [352, 163] width 704 height 326
drag, startPoint x: 40, startPoint y: 132, endPoint x: 38, endPoint y: 119, distance: 13.4
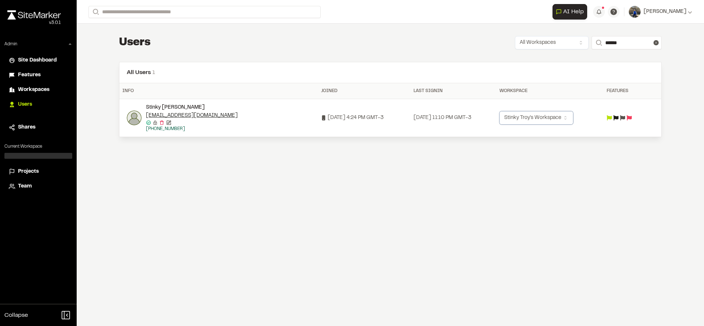
click at [39, 129] on html "**********" at bounding box center [352, 163] width 704 height 326
click at [32, 108] on div "Users" at bounding box center [43, 105] width 50 height 8
click at [602, 42] on input "******" at bounding box center [627, 42] width 70 height 13
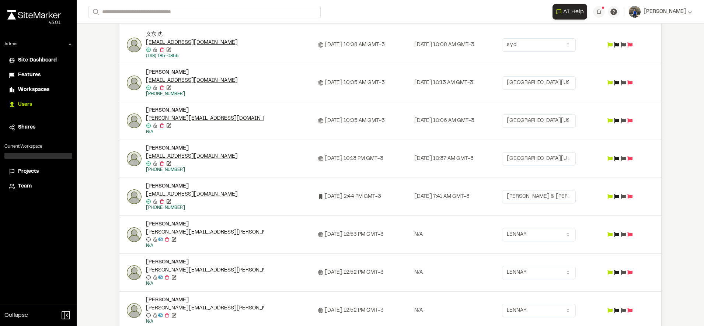
scroll to position [556, 0]
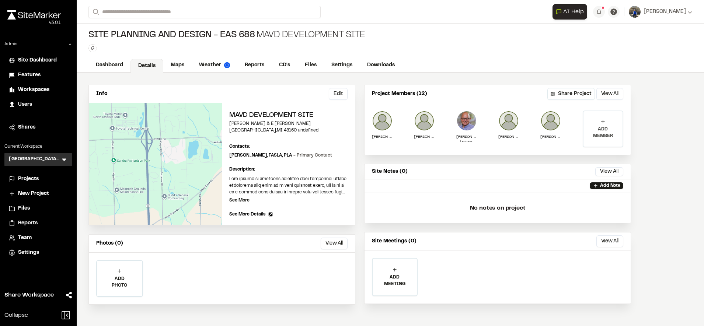
click at [600, 119] on icon at bounding box center [603, 122] width 6 height 6
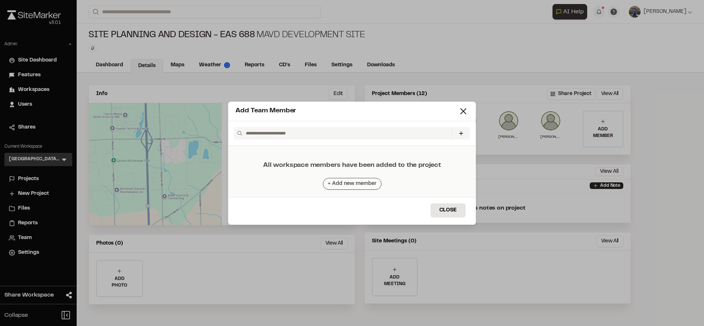
click at [365, 185] on button "+ Add new member" at bounding box center [352, 184] width 59 height 12
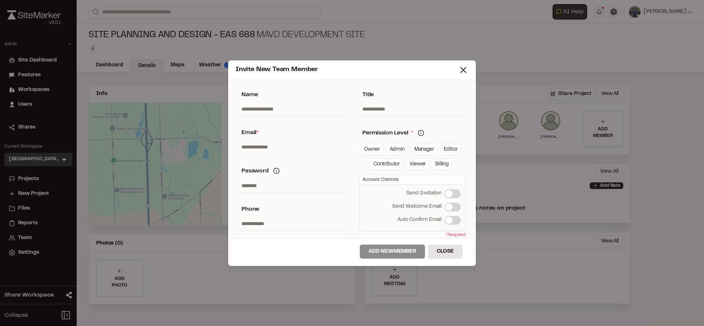
paste input "**********"
click at [301, 145] on input "text" at bounding box center [292, 147] width 106 height 14
type input "**********"
click at [398, 164] on link "Contributor" at bounding box center [386, 165] width 33 height 12
click at [453, 208] on span at bounding box center [448, 207] width 7 height 7
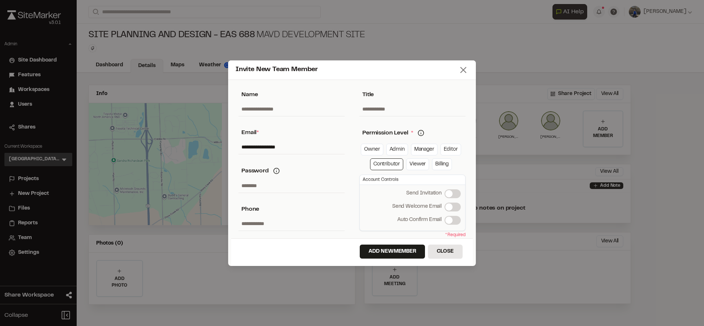
click at [463, 73] on icon at bounding box center [463, 70] width 10 height 10
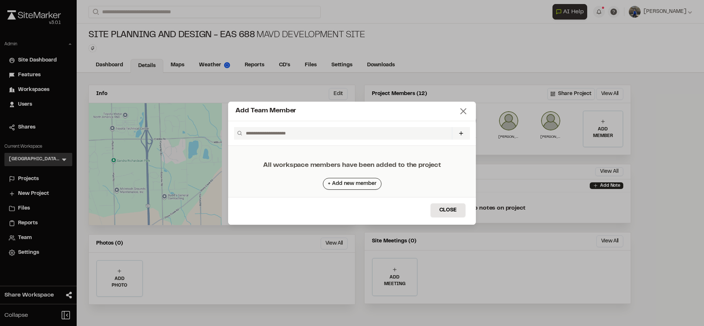
click at [460, 111] on icon at bounding box center [463, 111] width 10 height 10
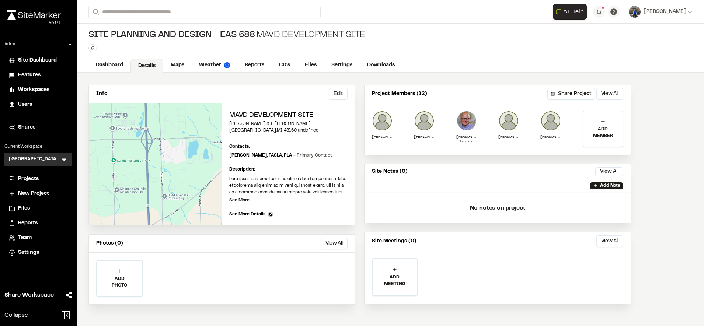
click at [28, 101] on span "Users" at bounding box center [25, 105] width 14 height 8
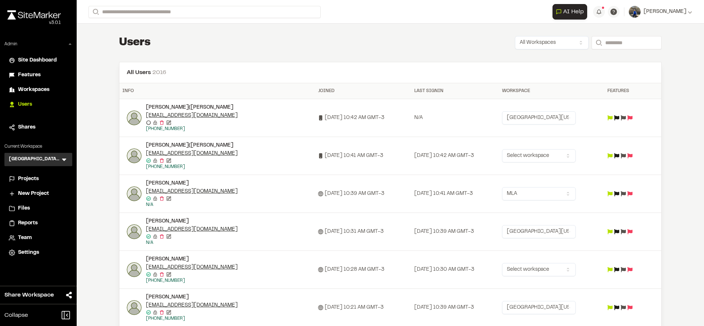
click at [570, 119] on html "Close sidebar v 3.0.1 Admin Site Dashboard Features Workspaces Users Shares Cur…" at bounding box center [352, 163] width 704 height 326
click at [480, 115] on html "Close sidebar v 3.0.1 Admin Site Dashboard Features Workspaces Users Shares Cur…" at bounding box center [352, 163] width 704 height 326
drag, startPoint x: 201, startPoint y: 191, endPoint x: 141, endPoint y: 191, distance: 59.4
click at [141, 191] on div "[PERSON_NAME] [EMAIL_ADDRESS][DOMAIN_NAME] Email confirmed Email confirmed Dest…" at bounding box center [219, 194] width 185 height 29
copy link "[EMAIL_ADDRESS][DOMAIN_NAME]"
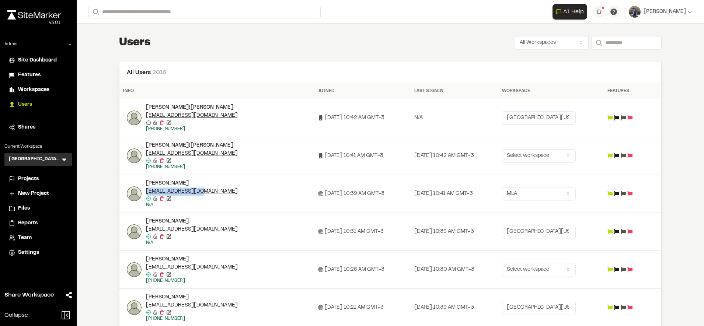
click at [127, 115] on img at bounding box center [134, 118] width 15 height 15
click at [517, 150] on html "Close sidebar v 3.0.1 Admin Site Dashboard Features Workspaces Users Shares Cur…" at bounding box center [352, 163] width 704 height 326
click at [451, 163] on html "Close sidebar v 3.0.1 Admin Site Dashboard Features Workspaces Users Shares Cur…" at bounding box center [352, 163] width 704 height 326
click at [559, 117] on html "Close sidebar v 3.0.1 Admin Site Dashboard Features Workspaces Users Shares Cur…" at bounding box center [352, 163] width 704 height 326
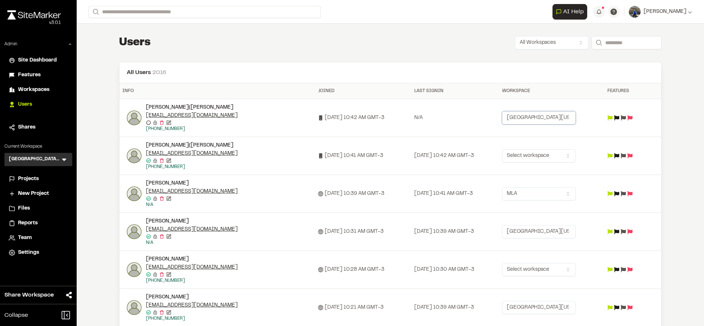
click at [466, 156] on html "Close sidebar v 3.0.1 Admin Site Dashboard Features Workspaces Users Shares Cur…" at bounding box center [352, 163] width 704 height 326
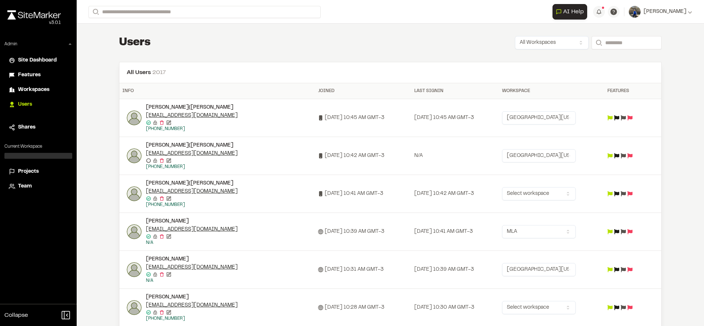
click at [98, 59] on div "**********" at bounding box center [391, 163] width 628 height 326
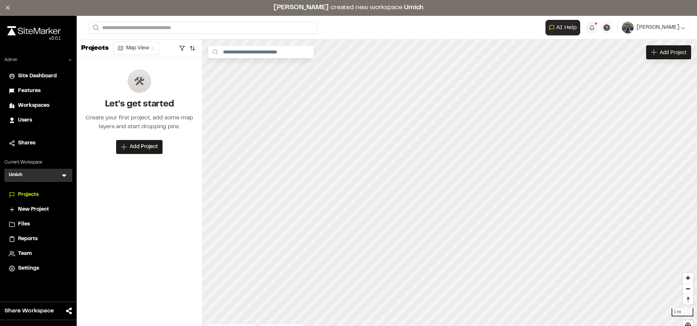
click at [26, 255] on span "Team" at bounding box center [25, 254] width 14 height 8
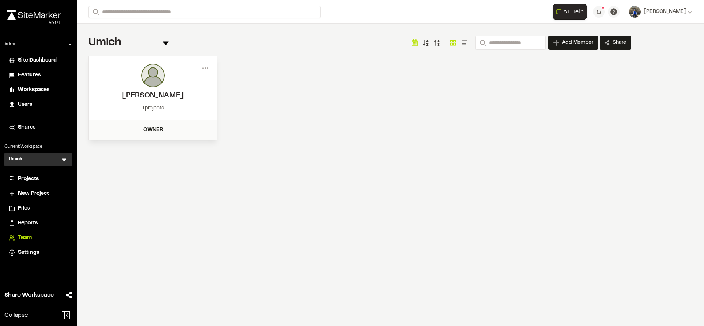
click at [211, 72] on div "Menu Xinhe Chen 1 projects" at bounding box center [153, 87] width 128 height 63
click at [210, 71] on icon at bounding box center [205, 68] width 12 height 12
click at [175, 106] on div "Remove" at bounding box center [179, 105] width 64 height 11
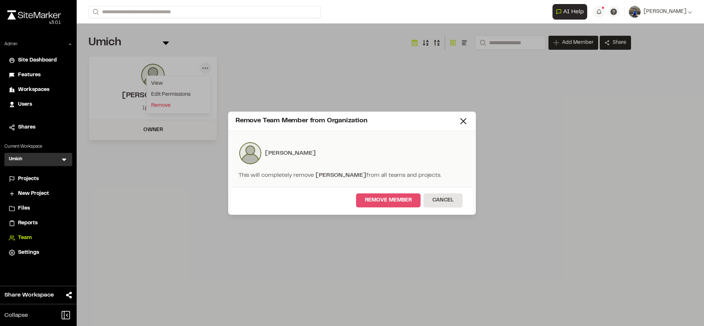
click at [376, 200] on button "Remove Member" at bounding box center [388, 201] width 65 height 14
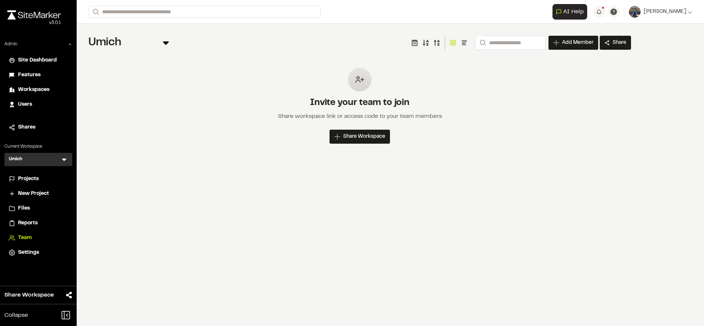
click at [31, 177] on span "Projects" at bounding box center [28, 179] width 21 height 8
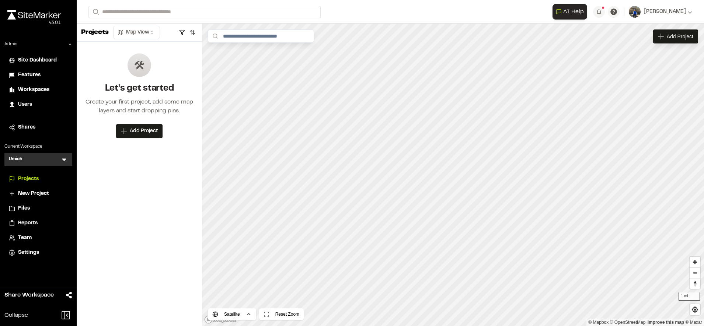
click at [39, 91] on span "Workspaces" at bounding box center [33, 90] width 31 height 8
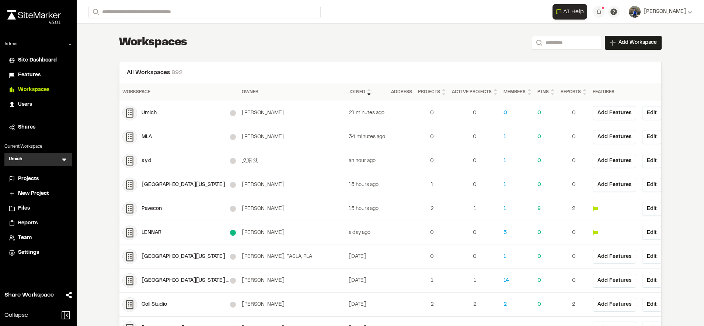
click at [665, 115] on button "Destroy" at bounding box center [679, 113] width 28 height 14
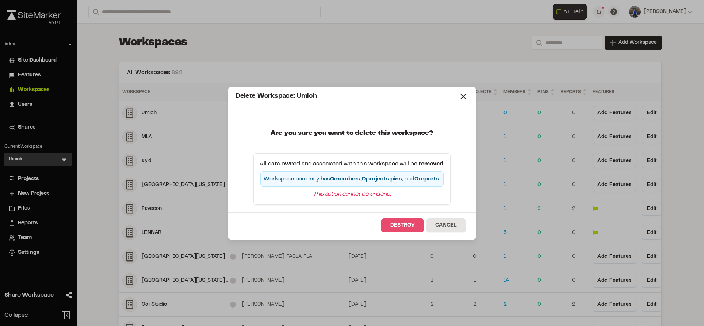
click at [401, 229] on button "Destroy" at bounding box center [403, 226] width 42 height 14
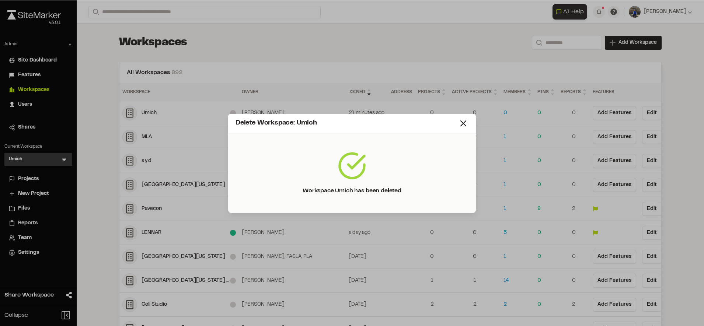
click at [469, 125] on div "Delete Workspace: Umich" at bounding box center [352, 124] width 248 height 20
click at [468, 124] on icon at bounding box center [463, 123] width 10 height 10
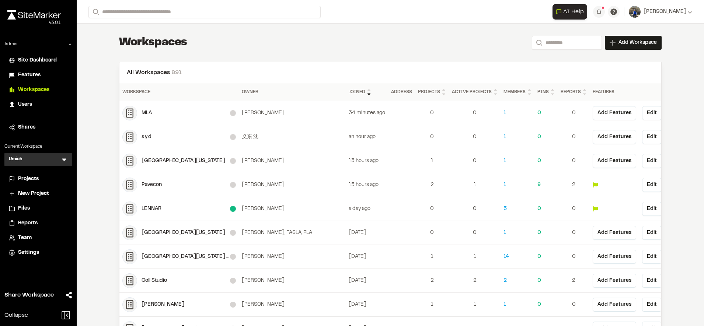
click at [145, 113] on div "MLA" at bounding box center [186, 113] width 88 height 8
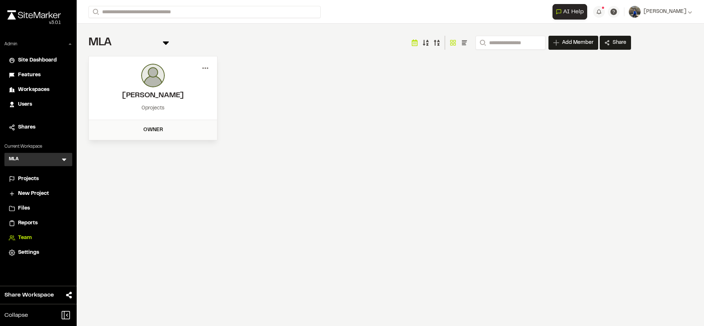
click at [204, 68] on circle at bounding box center [202, 67] width 1 height 1
click at [173, 88] on div "View" at bounding box center [179, 83] width 64 height 11
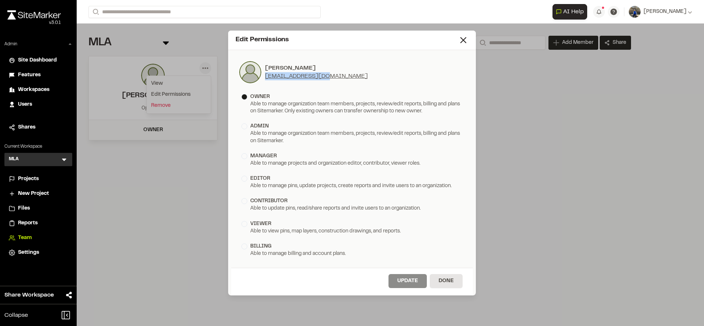
drag, startPoint x: 335, startPoint y: 77, endPoint x: 265, endPoint y: 79, distance: 70.1
click at [265, 79] on div "Elsa Cline eamcline@umich.edu" at bounding box center [352, 72] width 227 height 24
copy link "[EMAIL_ADDRESS][DOMAIN_NAME]"
drag, startPoint x: 34, startPoint y: 183, endPoint x: 53, endPoint y: 127, distance: 59.2
click at [35, 182] on li "Projects" at bounding box center [38, 179] width 68 height 14
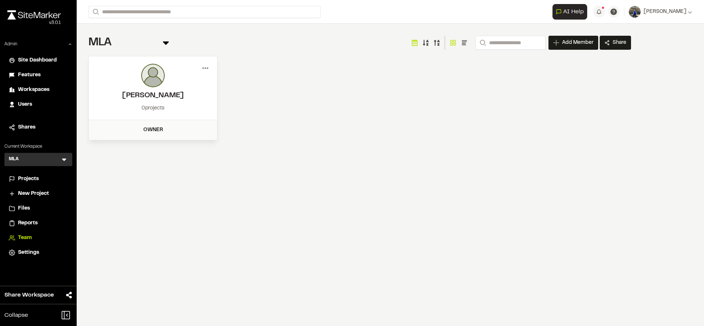
click at [208, 68] on circle at bounding box center [207, 67] width 1 height 1
click at [170, 160] on div "Edit Permissions Elsa Cline eamcline@umich.edu owner Able to manage organizatio…" at bounding box center [352, 169] width 704 height 326
click at [167, 108] on div "Remove" at bounding box center [179, 105] width 64 height 11
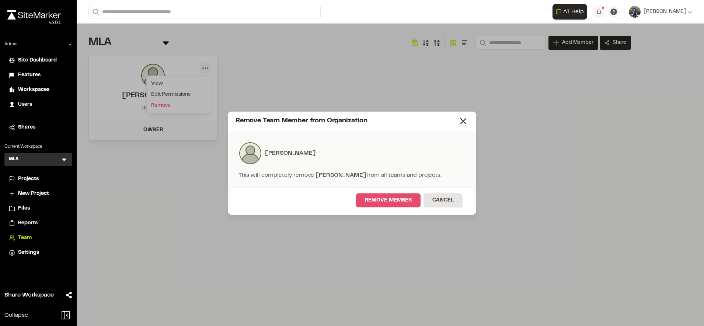
click at [362, 196] on button "Remove Member" at bounding box center [388, 201] width 65 height 14
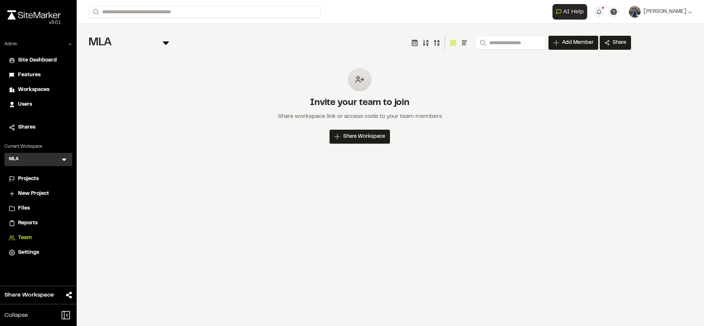
click at [34, 88] on span "Workspaces" at bounding box center [33, 90] width 31 height 8
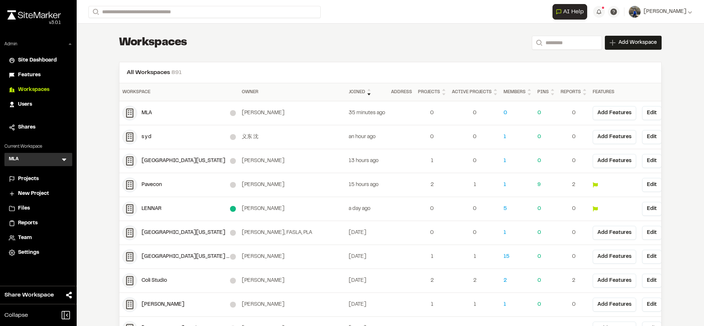
click at [665, 113] on button "Destroy" at bounding box center [679, 113] width 28 height 14
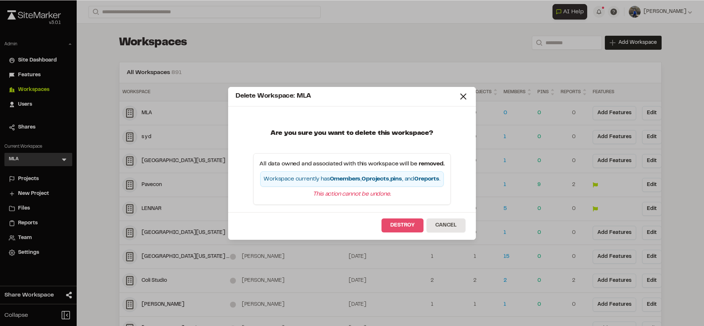
click at [403, 228] on button "Destroy" at bounding box center [403, 226] width 42 height 14
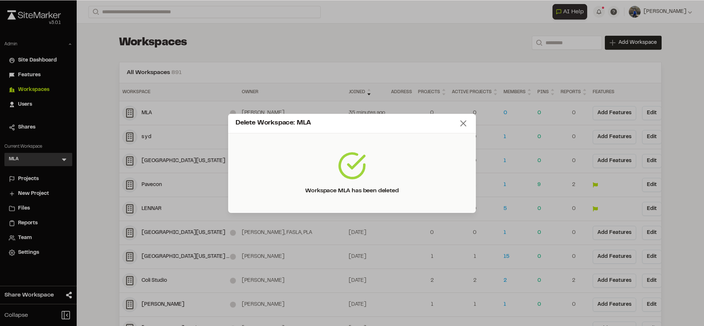
click at [462, 125] on line at bounding box center [463, 123] width 5 height 5
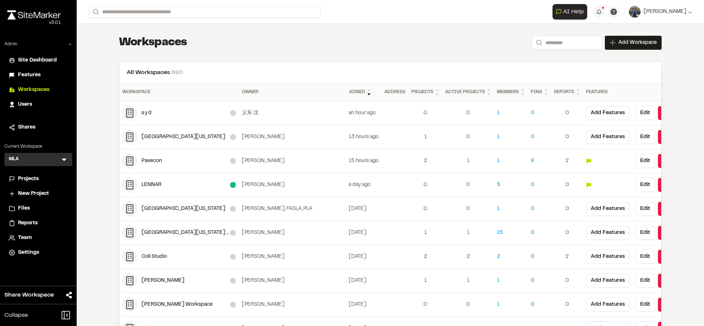
click at [166, 235] on div "[GEOGRAPHIC_DATA][US_STATE] SEAS-EAS 688 Site Planning and Design" at bounding box center [186, 233] width 88 height 8
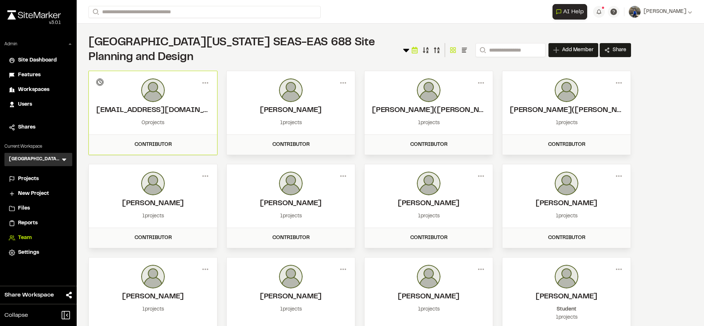
click at [29, 177] on span "Projects" at bounding box center [28, 179] width 21 height 8
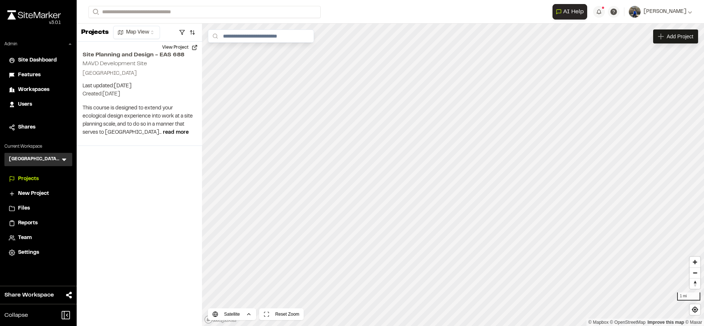
click at [28, 104] on span "Users" at bounding box center [25, 105] width 14 height 8
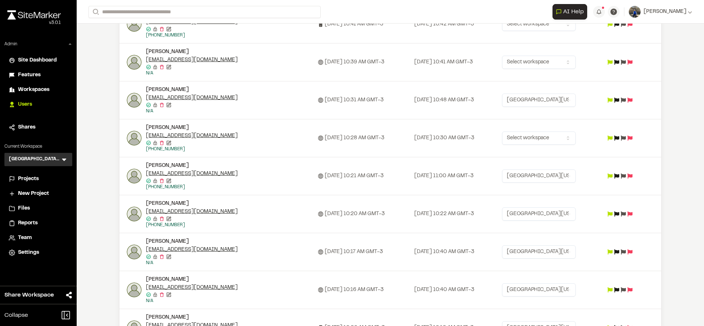
scroll to position [207, 0]
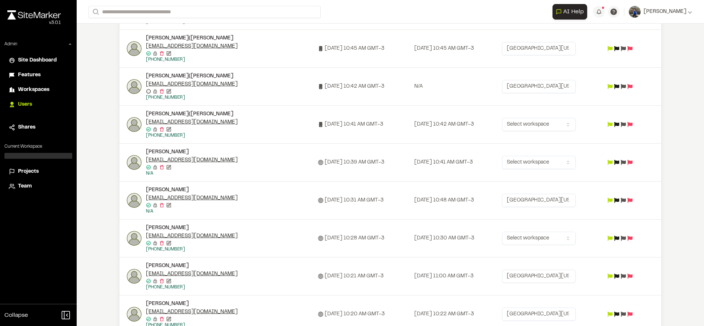
scroll to position [108, 0]
click at [552, 162] on html "**********" at bounding box center [352, 163] width 704 height 326
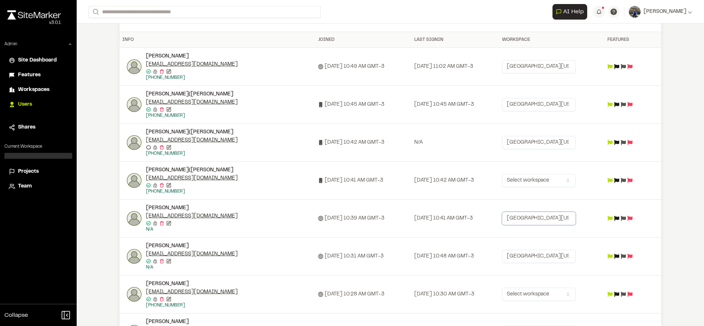
scroll to position [44, 0]
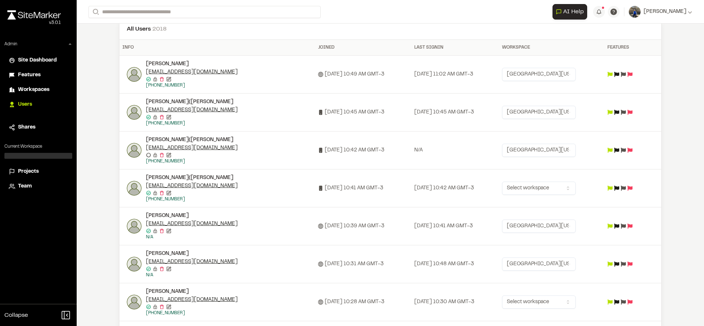
click at [226, 111] on div "yunjiazo@umich.edu" at bounding box center [205, 110] width 118 height 8
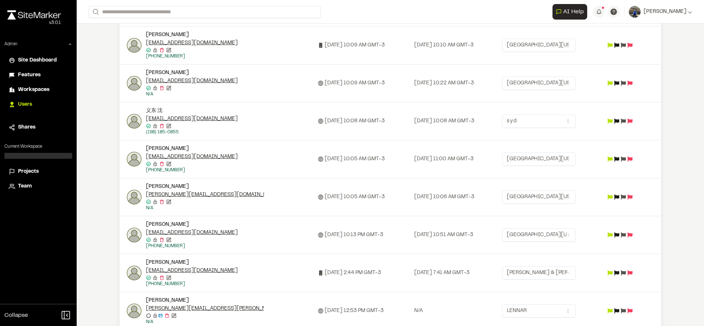
scroll to position [493, 0]
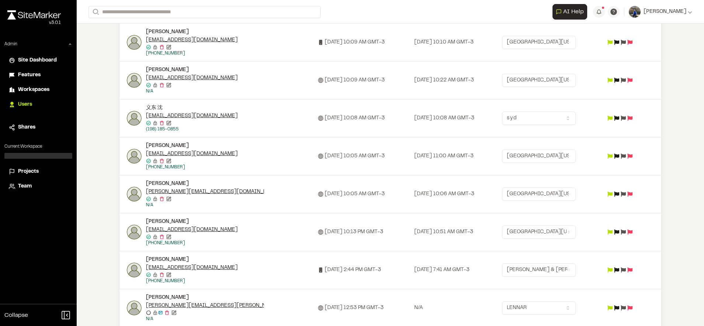
click at [528, 238] on body "**********" at bounding box center [352, 163] width 704 height 326
click at [132, 234] on img at bounding box center [134, 232] width 15 height 15
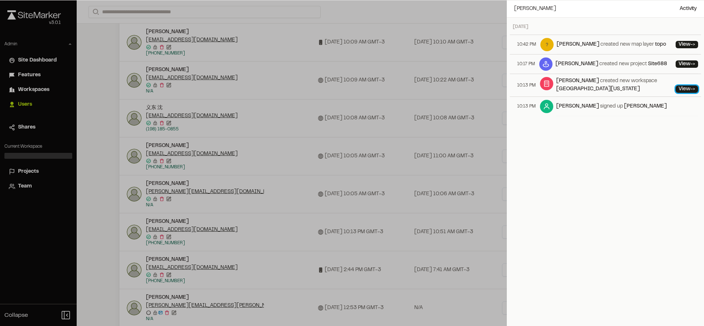
click at [680, 88] on link "View ->" at bounding box center [687, 89] width 22 height 7
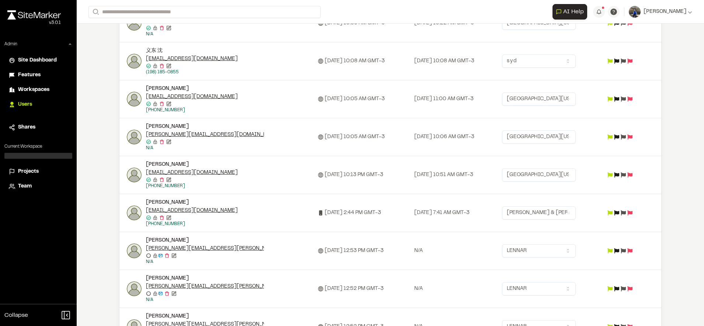
scroll to position [554, 0]
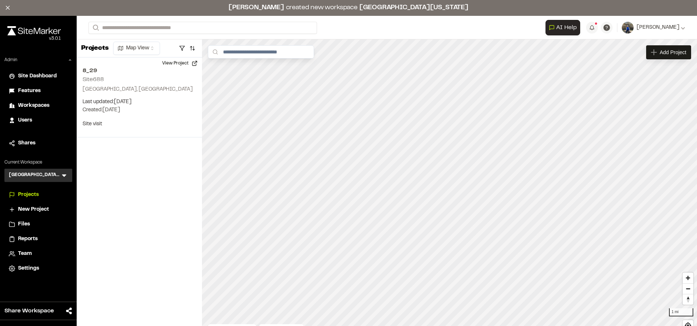
click at [31, 254] on span "Team" at bounding box center [25, 254] width 14 height 8
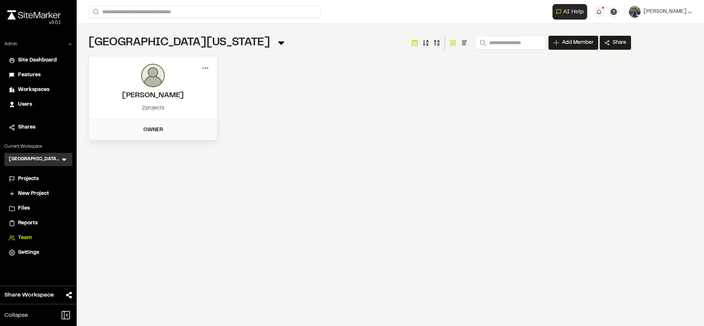
click at [208, 66] on icon at bounding box center [205, 68] width 12 height 12
click at [171, 143] on div "University of [US_STATE] Team Menu Search Add Member Invite New Team Member * R…" at bounding box center [360, 88] width 566 height 129
click at [201, 70] on icon at bounding box center [205, 68] width 12 height 12
click at [170, 105] on div "Remove" at bounding box center [179, 105] width 64 height 11
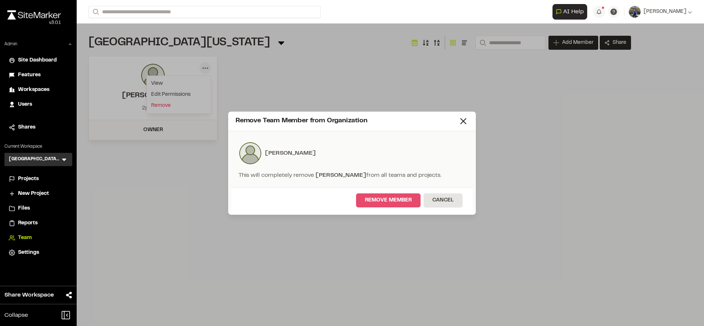
click at [396, 195] on button "Remove Member" at bounding box center [388, 201] width 65 height 14
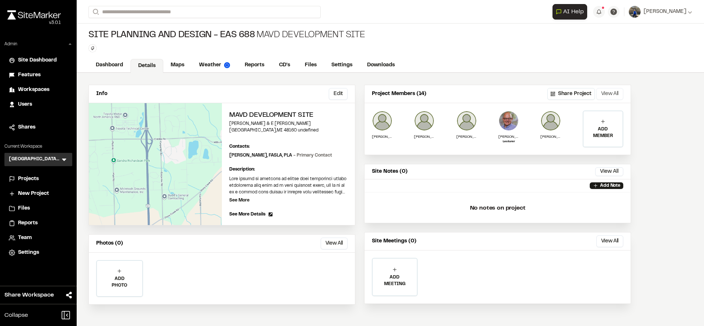
click at [613, 94] on button "View All" at bounding box center [610, 94] width 27 height 12
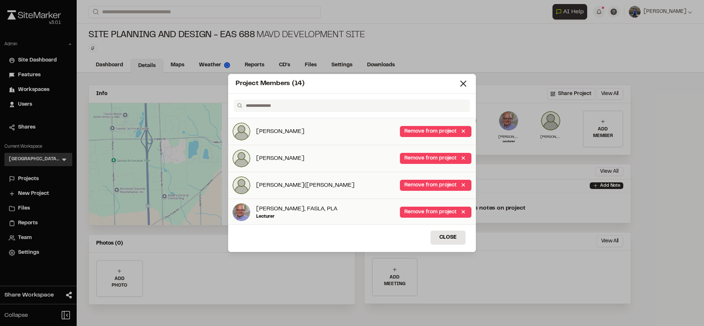
scroll to position [186, 0]
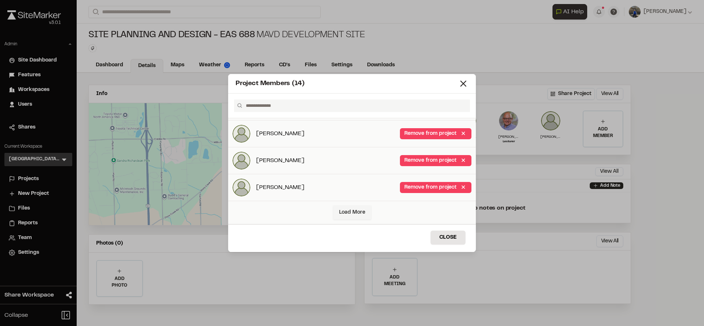
click at [346, 212] on link "Load More" at bounding box center [352, 213] width 38 height 14
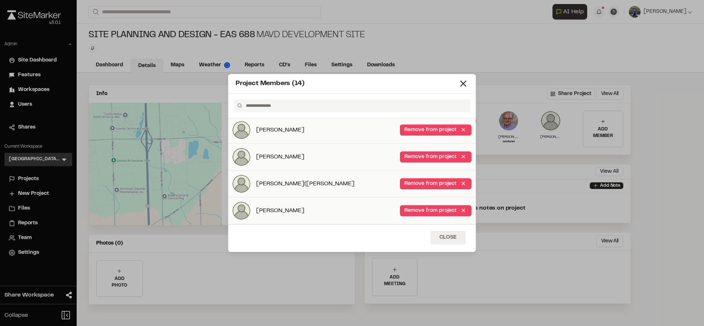
click at [451, 243] on button "Close" at bounding box center [448, 238] width 35 height 14
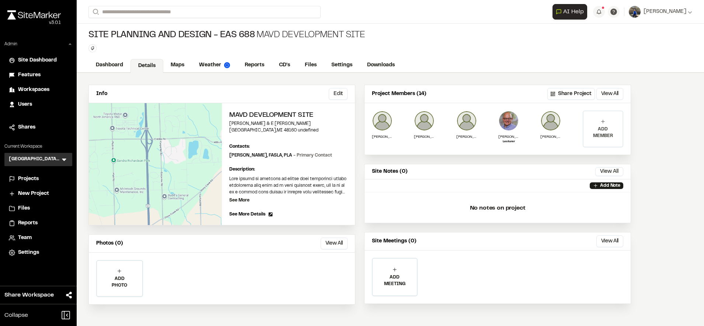
click at [610, 117] on div "ADD MEMBER" at bounding box center [603, 128] width 39 height 35
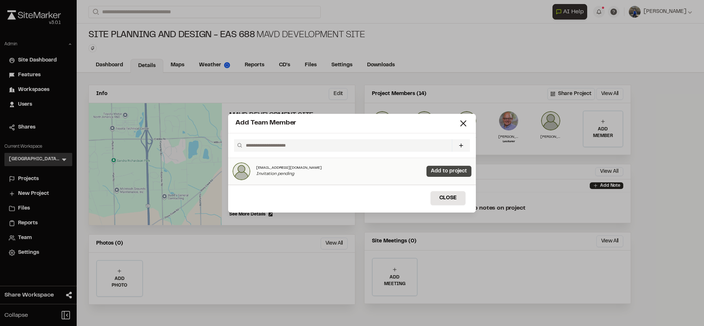
click at [440, 173] on link "Add to project" at bounding box center [449, 171] width 45 height 11
click at [452, 196] on button "Close" at bounding box center [448, 198] width 35 height 14
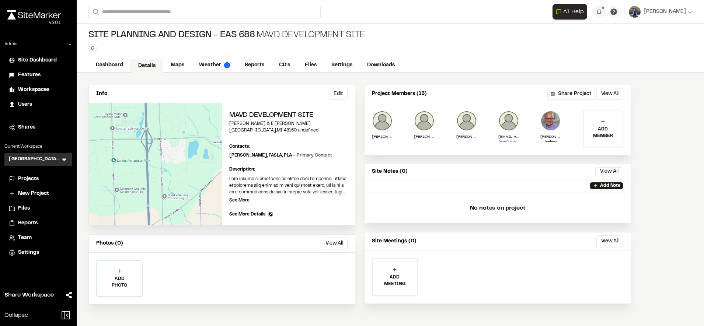
click at [31, 101] on span "Users" at bounding box center [25, 105] width 14 height 8
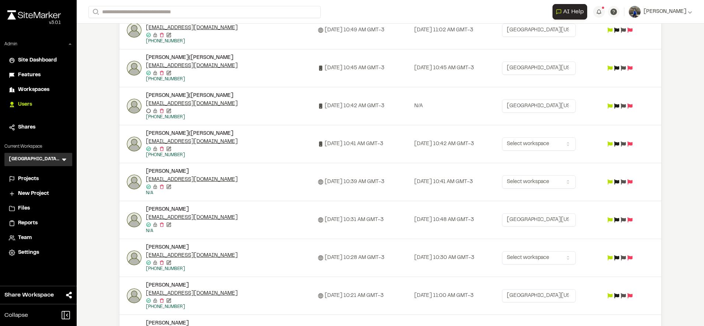
scroll to position [93, 0]
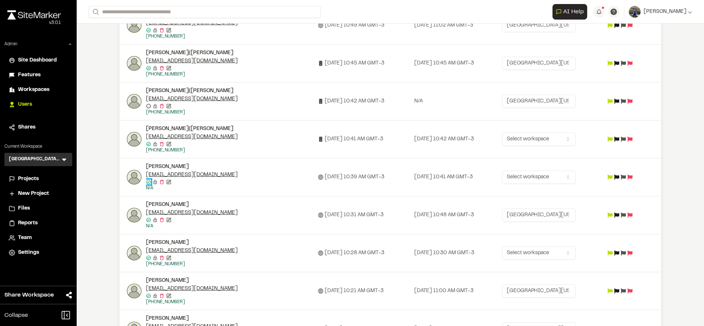
click at [147, 182] on icon "Email confirmed" at bounding box center [148, 182] width 5 height 5
click at [219, 180] on div "Email confirmed Email confirmed Destroy user Edit user" at bounding box center [205, 182] width 118 height 6
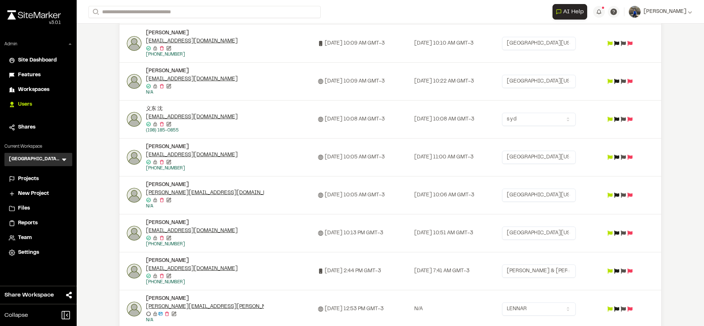
scroll to position [546, 0]
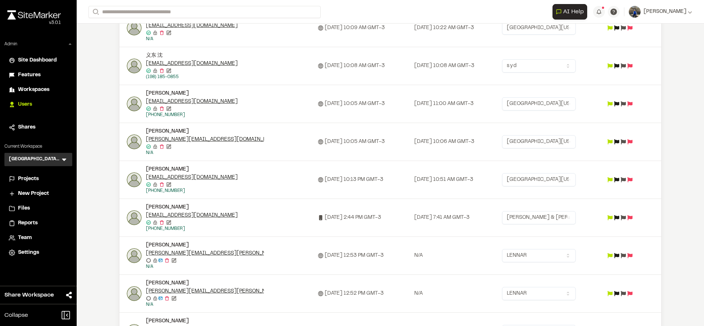
click at [545, 174] on html "Close sidebar v 3.0.1 Admin Site Dashboard Features Workspaces Users Shares Cur…" at bounding box center [352, 163] width 704 height 326
click at [490, 176] on html "Close sidebar v 3.0.1 Admin Site Dashboard Features Workspaces Users Shares Cur…" at bounding box center [352, 163] width 704 height 326
click at [529, 140] on html "Close sidebar v 3.0.1 Admin Site Dashboard Features Workspaces Users Shares Cur…" at bounding box center [352, 163] width 704 height 326
click at [486, 179] on html "Close sidebar v 3.0.1 Admin Site Dashboard Features Workspaces Users Shares Cur…" at bounding box center [352, 163] width 704 height 326
click at [547, 97] on td "[GEOGRAPHIC_DATA][US_STATE] SEAS-EAS 688 Site Planning and Design" at bounding box center [552, 104] width 106 height 38
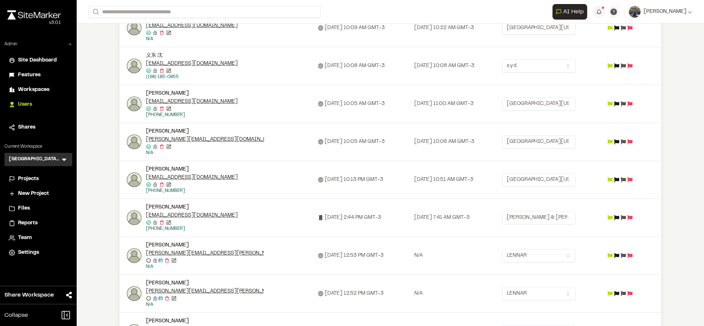
click at [539, 177] on html "Close sidebar v 3.0.1 Admin Site Dashboard Features Workspaces Users Shares Cur…" at bounding box center [352, 163] width 704 height 326
click at [542, 144] on html "Close sidebar v 3.0.1 Admin Site Dashboard Features Workspaces Users Shares Cur…" at bounding box center [352, 163] width 704 height 326
click at [494, 149] on html "Close sidebar v 3.0.1 Admin Site Dashboard Features Workspaces Users Shares Cur…" at bounding box center [352, 163] width 704 height 326
